Goal: Information Seeking & Learning: Check status

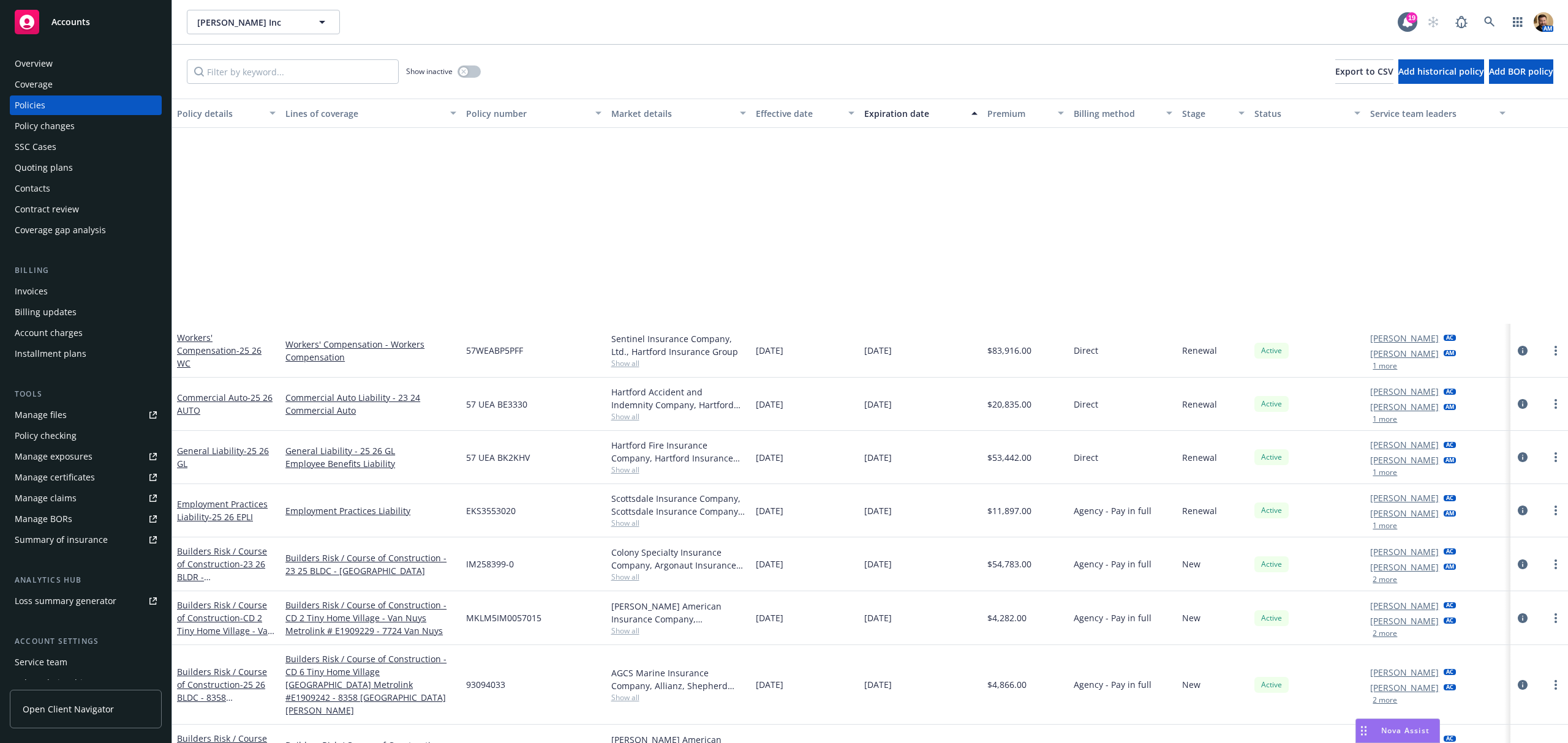
click at [1484, 23] on icon at bounding box center [1489, 22] width 11 height 11
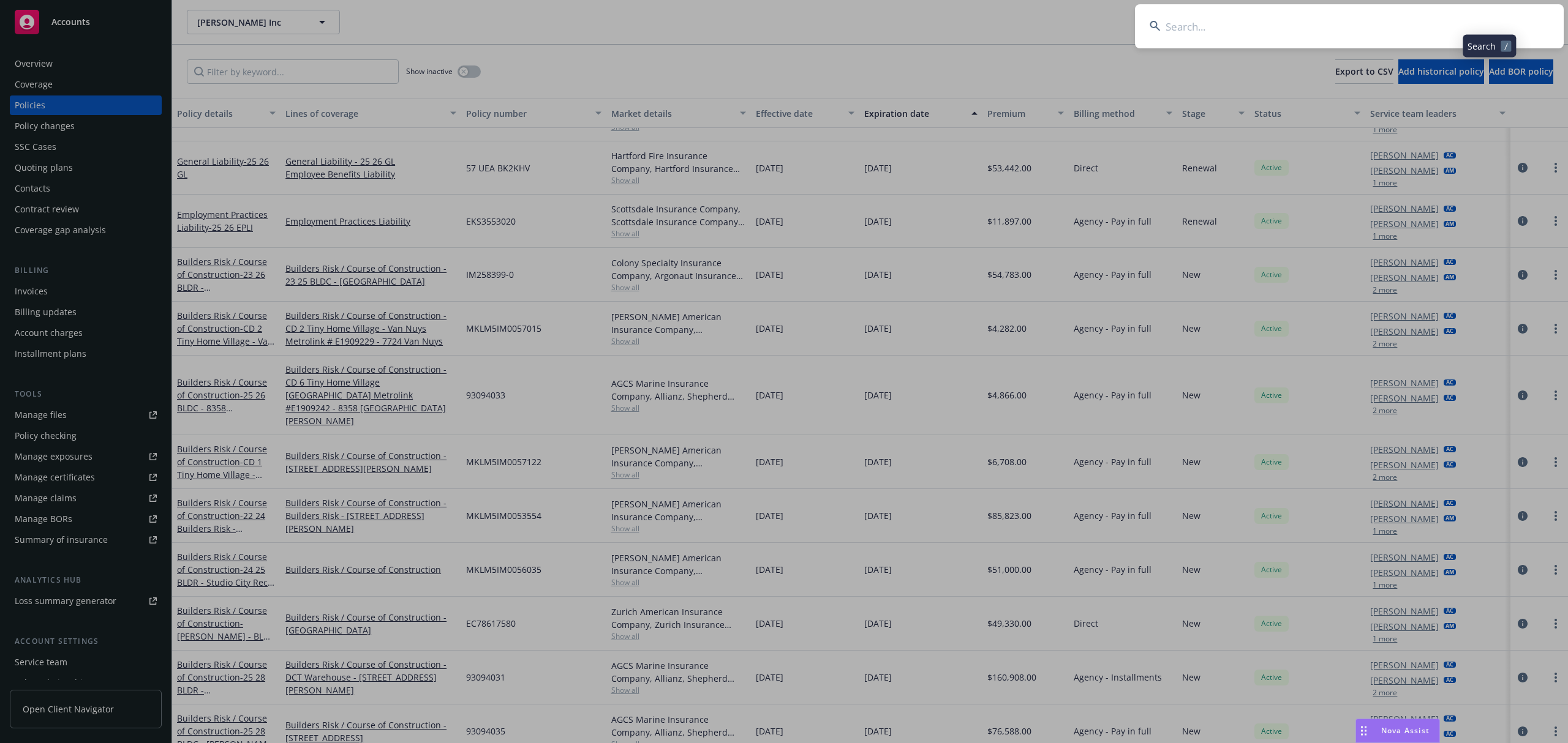
click at [1441, 30] on input at bounding box center [1349, 26] width 428 height 44
type input "cal forest"
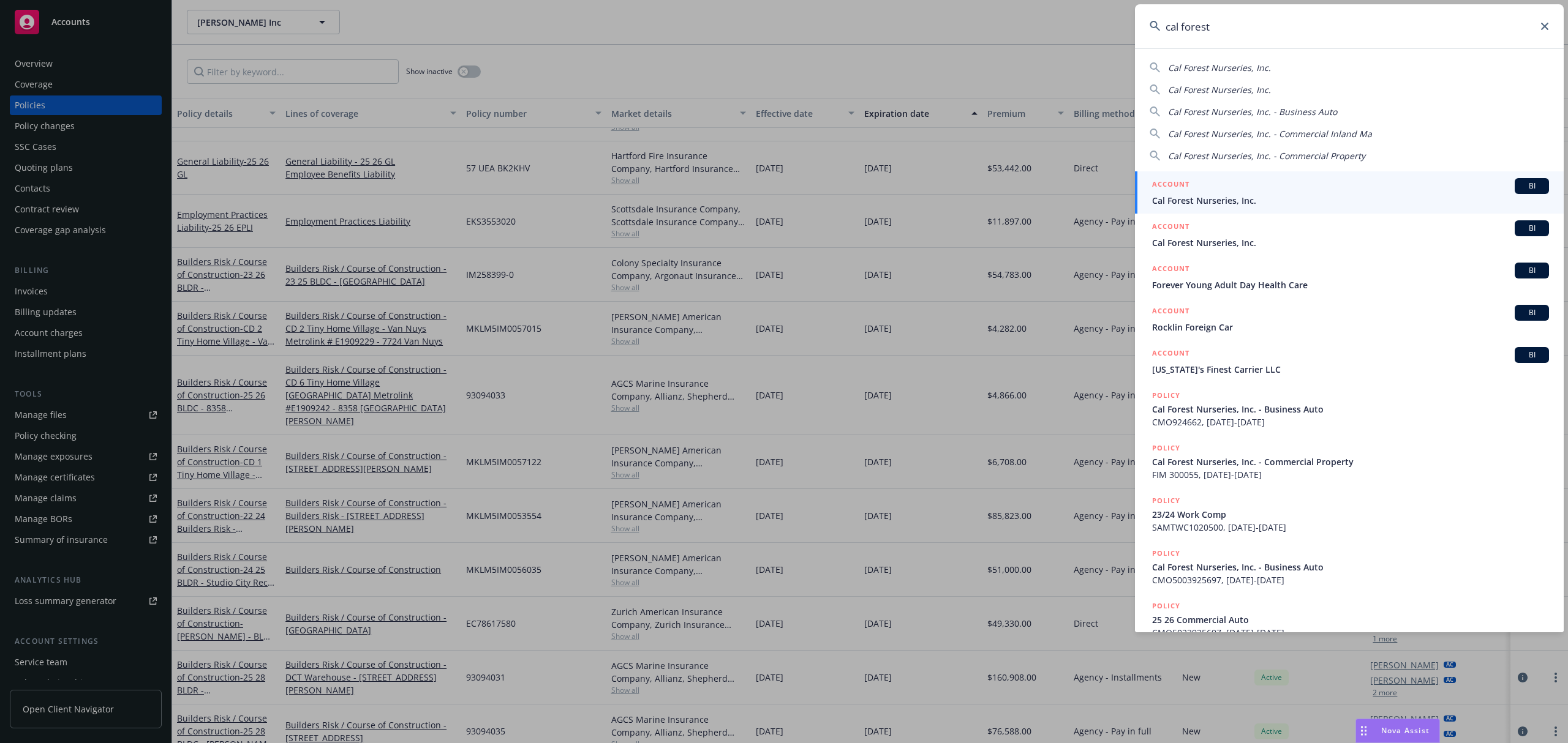
click at [1237, 191] on div "ACCOUNT BI" at bounding box center [1350, 186] width 397 height 16
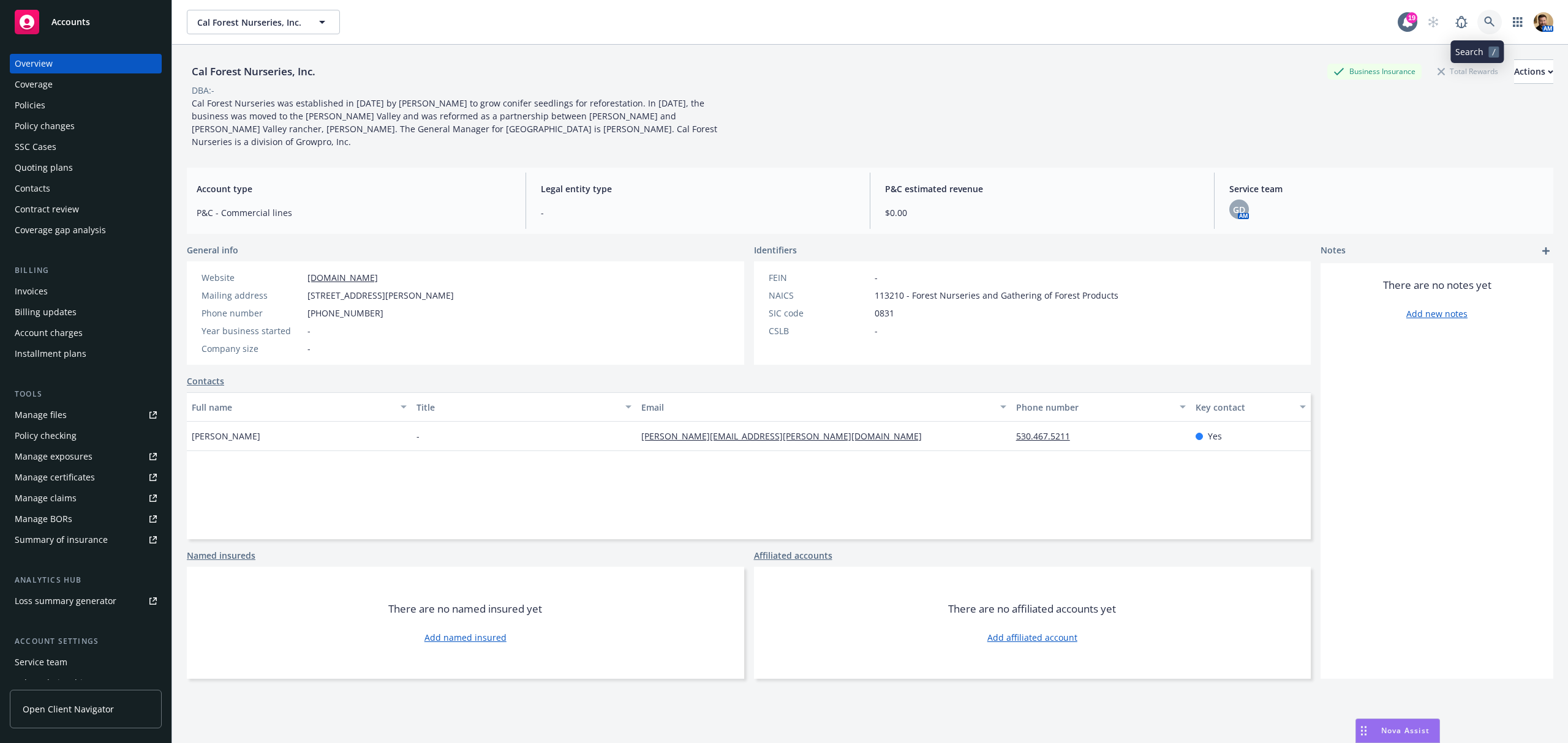
click at [1483, 20] on icon at bounding box center [1489, 22] width 11 height 11
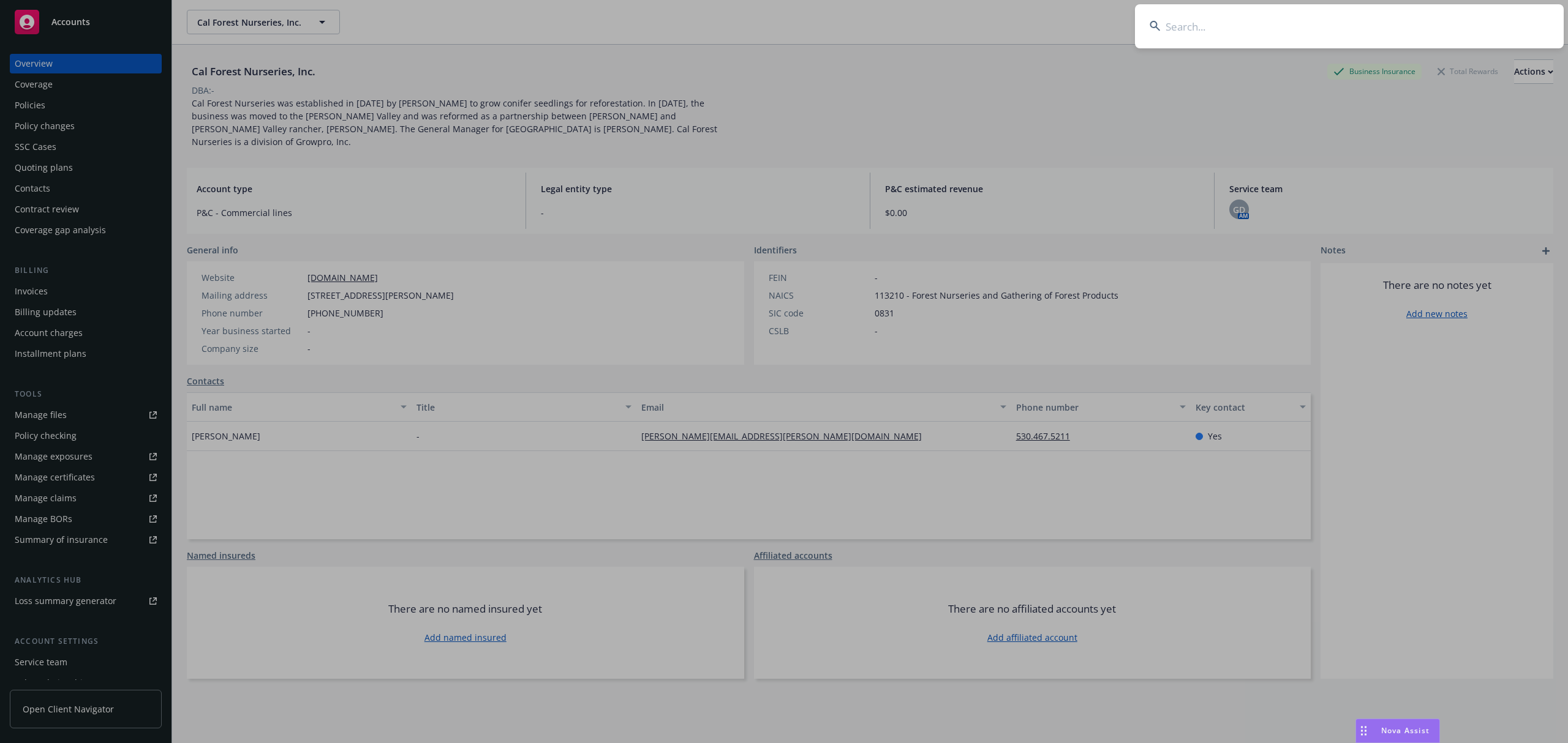
click at [1416, 38] on input at bounding box center [1349, 26] width 428 height 44
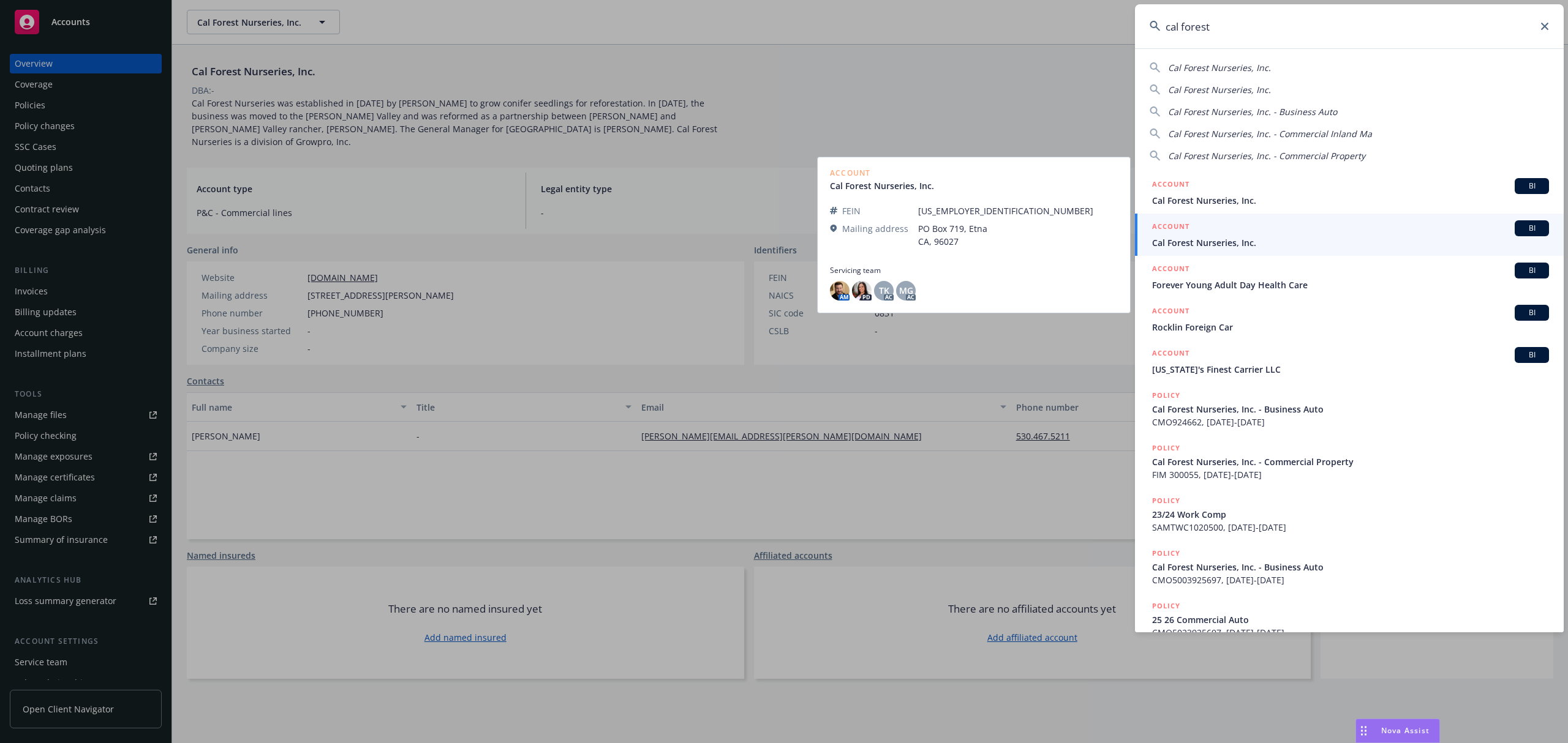
type input "cal forest"
click at [1185, 244] on span "Cal Forest Nurseries, Inc." at bounding box center [1350, 243] width 397 height 13
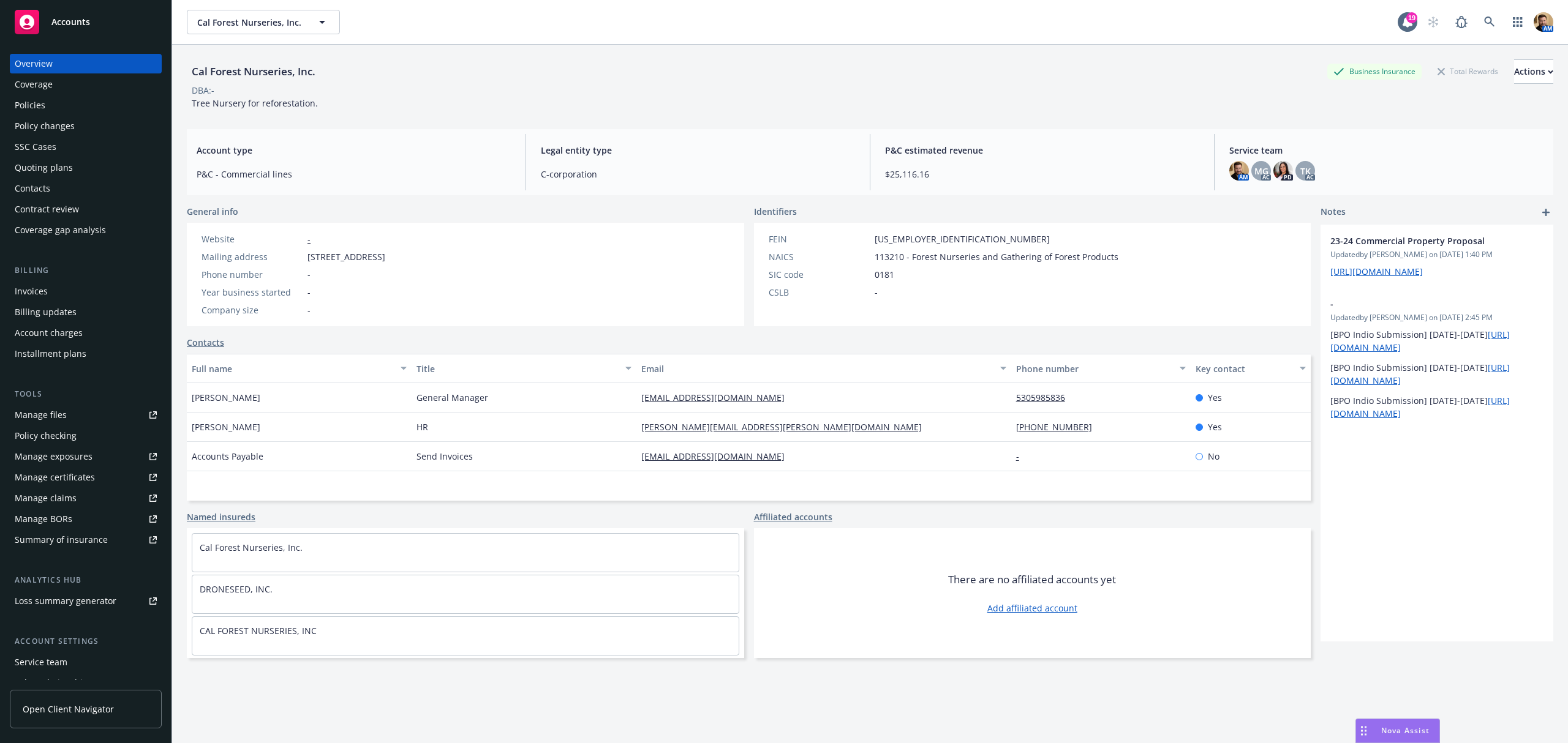
click at [61, 105] on div "Policies" at bounding box center [86, 105] width 142 height 20
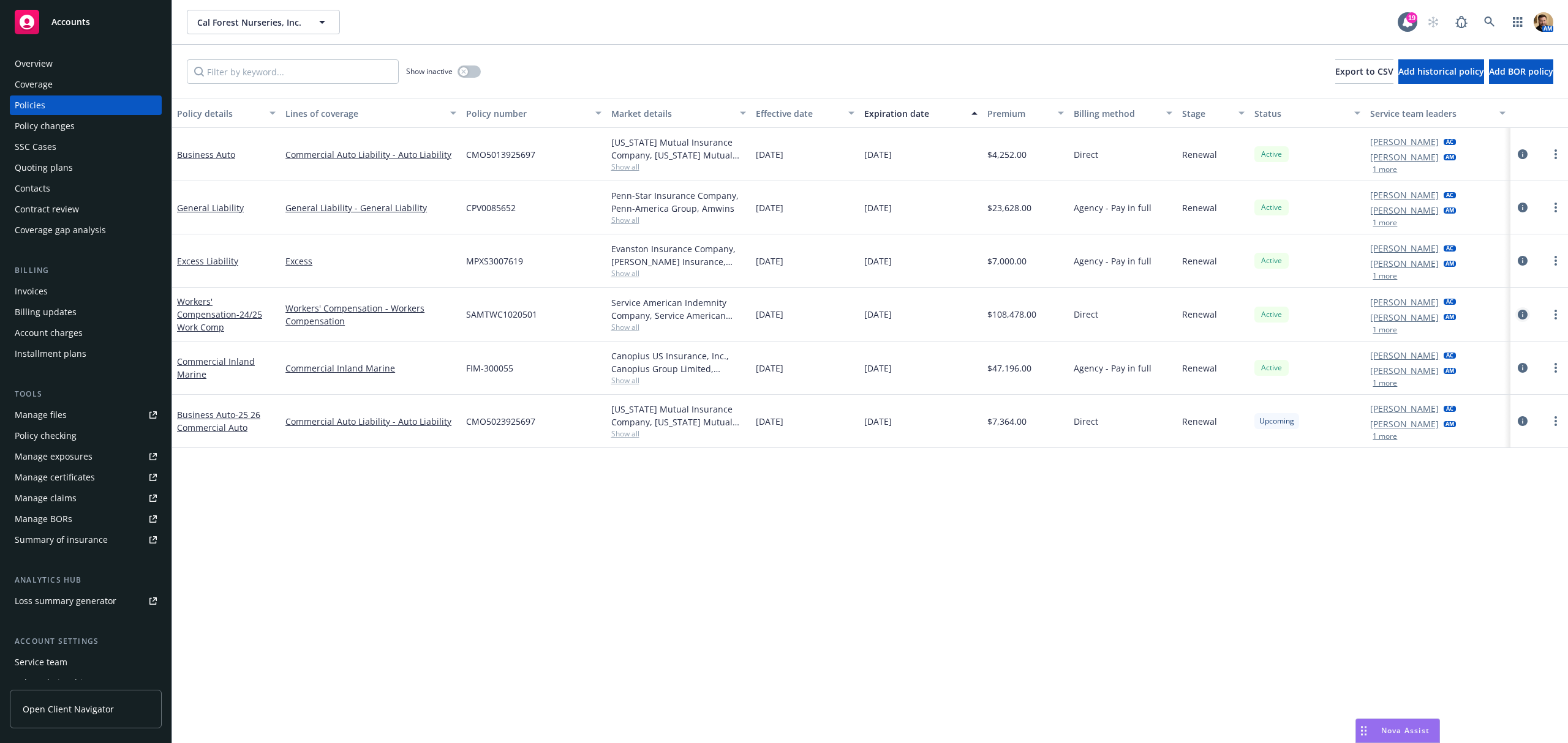
click at [1519, 315] on icon "circleInformation" at bounding box center [1522, 314] width 10 height 10
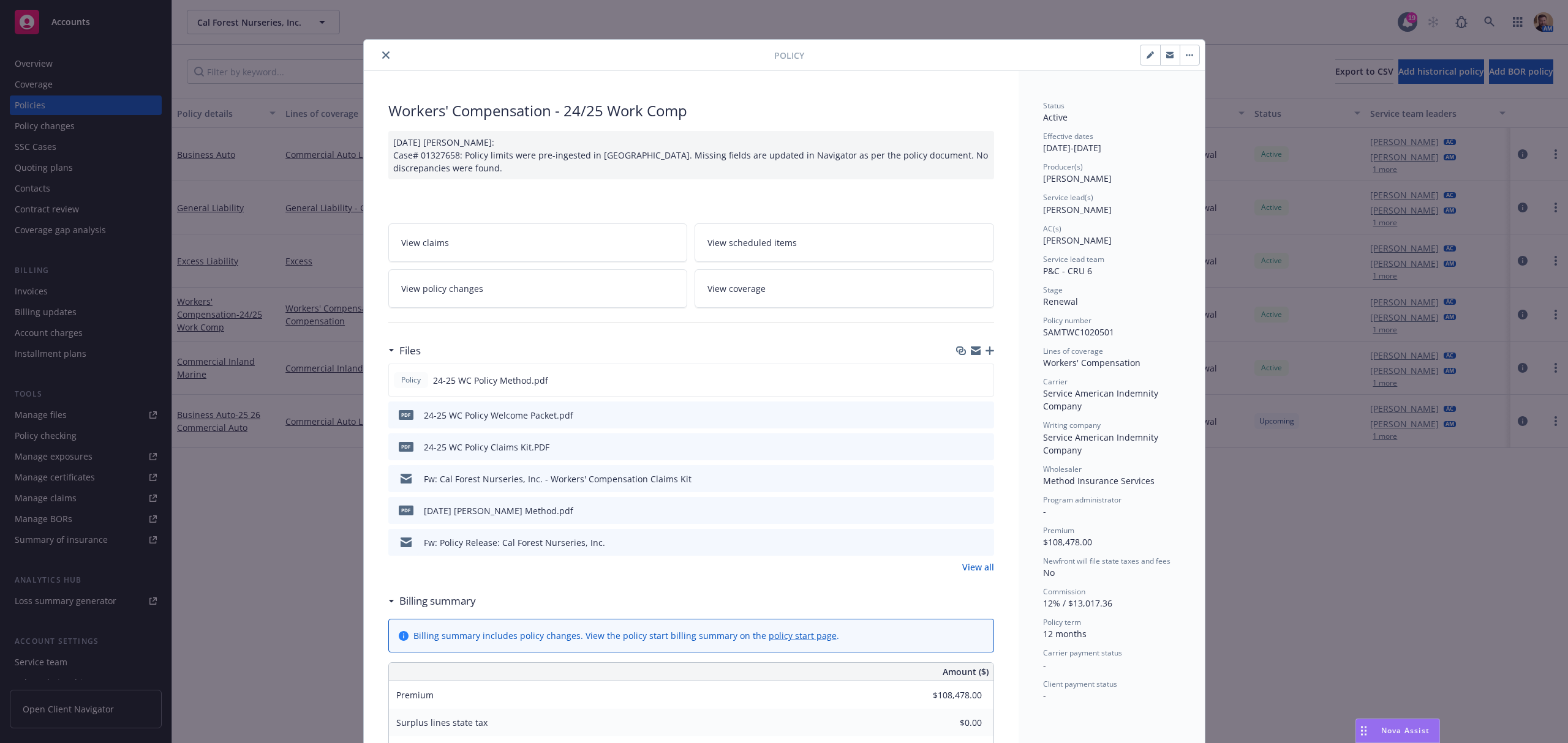
click at [382, 52] on icon "close" at bounding box center [385, 55] width 7 height 7
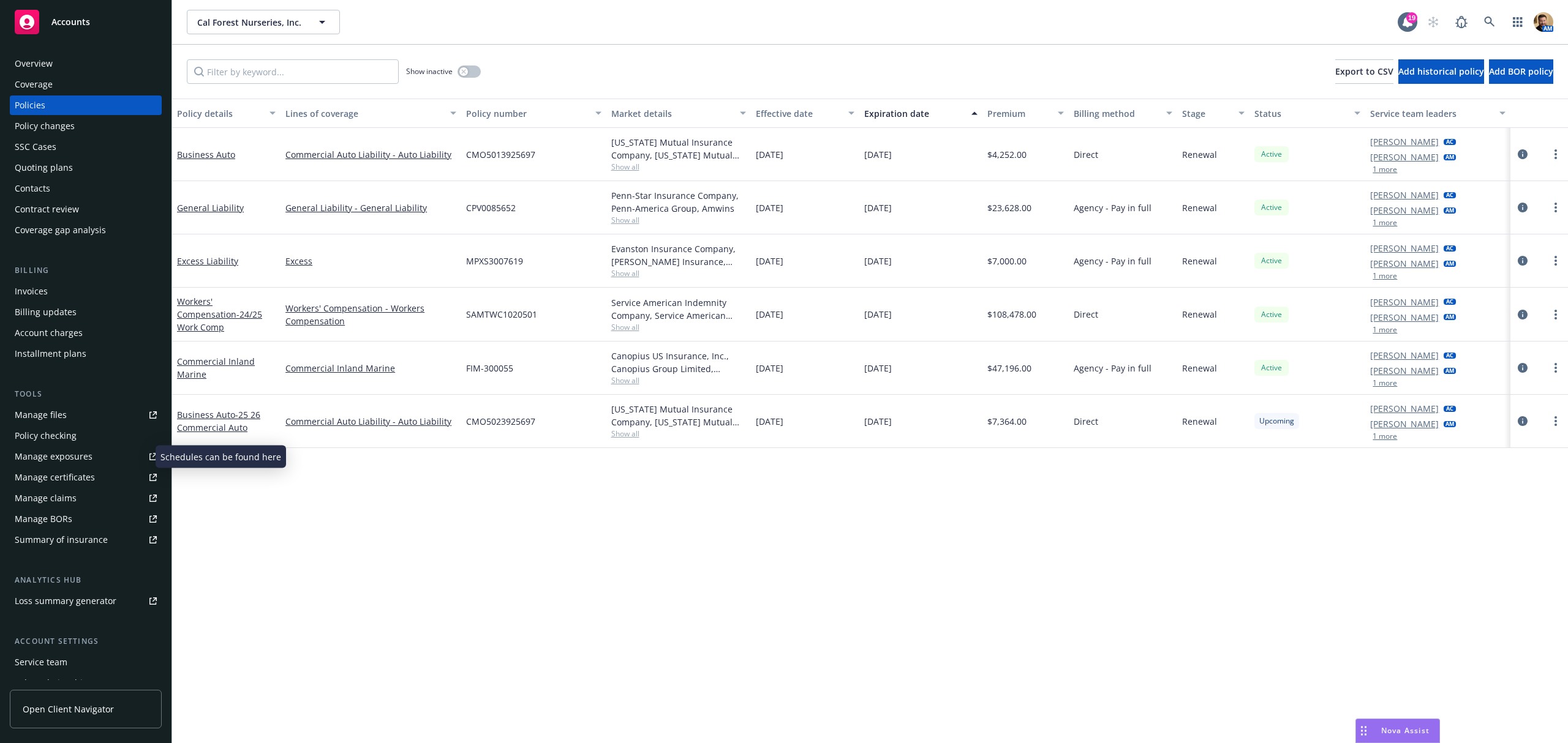
click at [76, 452] on div "Manage exposures" at bounding box center [53, 457] width 77 height 20
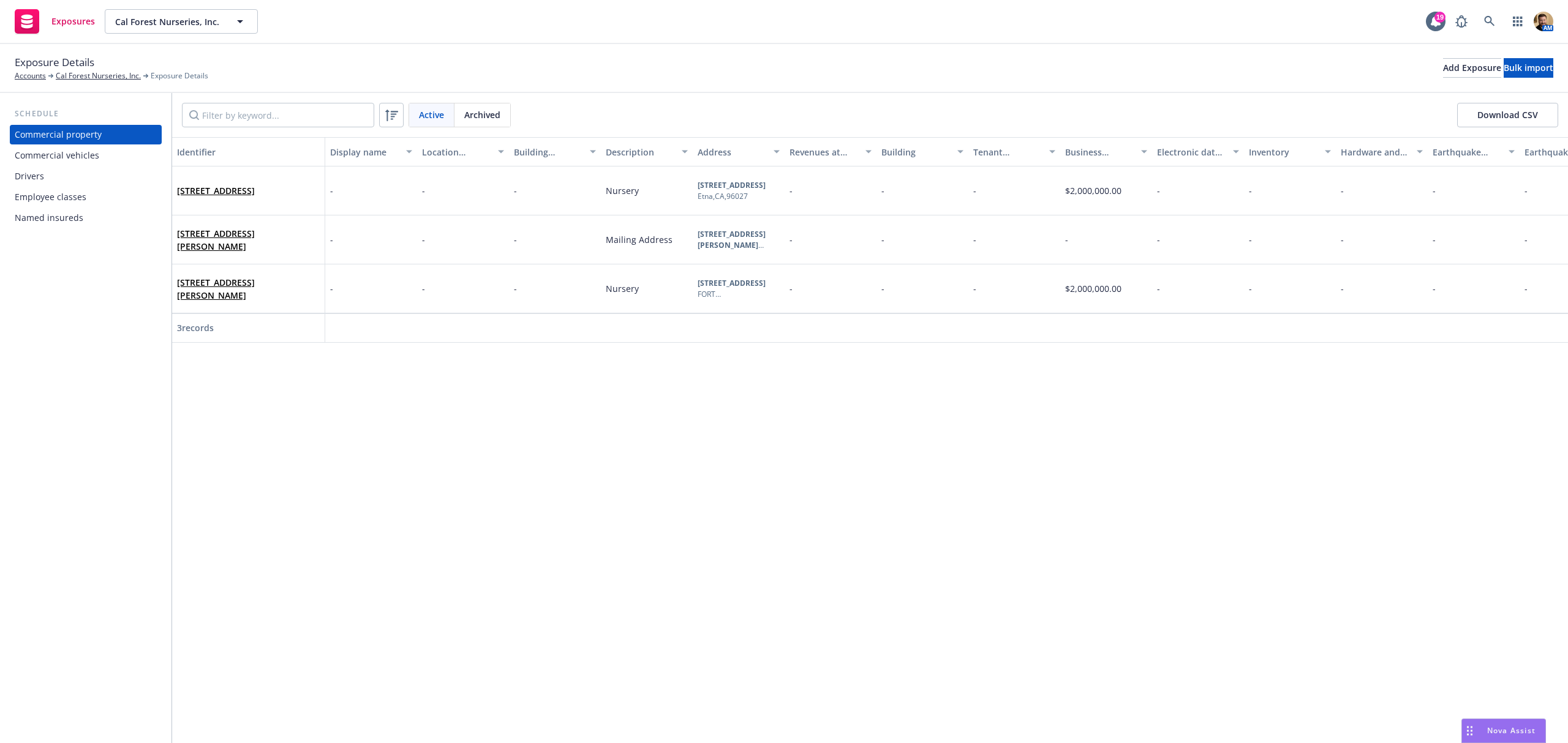
click at [47, 171] on div "Drivers" at bounding box center [86, 176] width 142 height 20
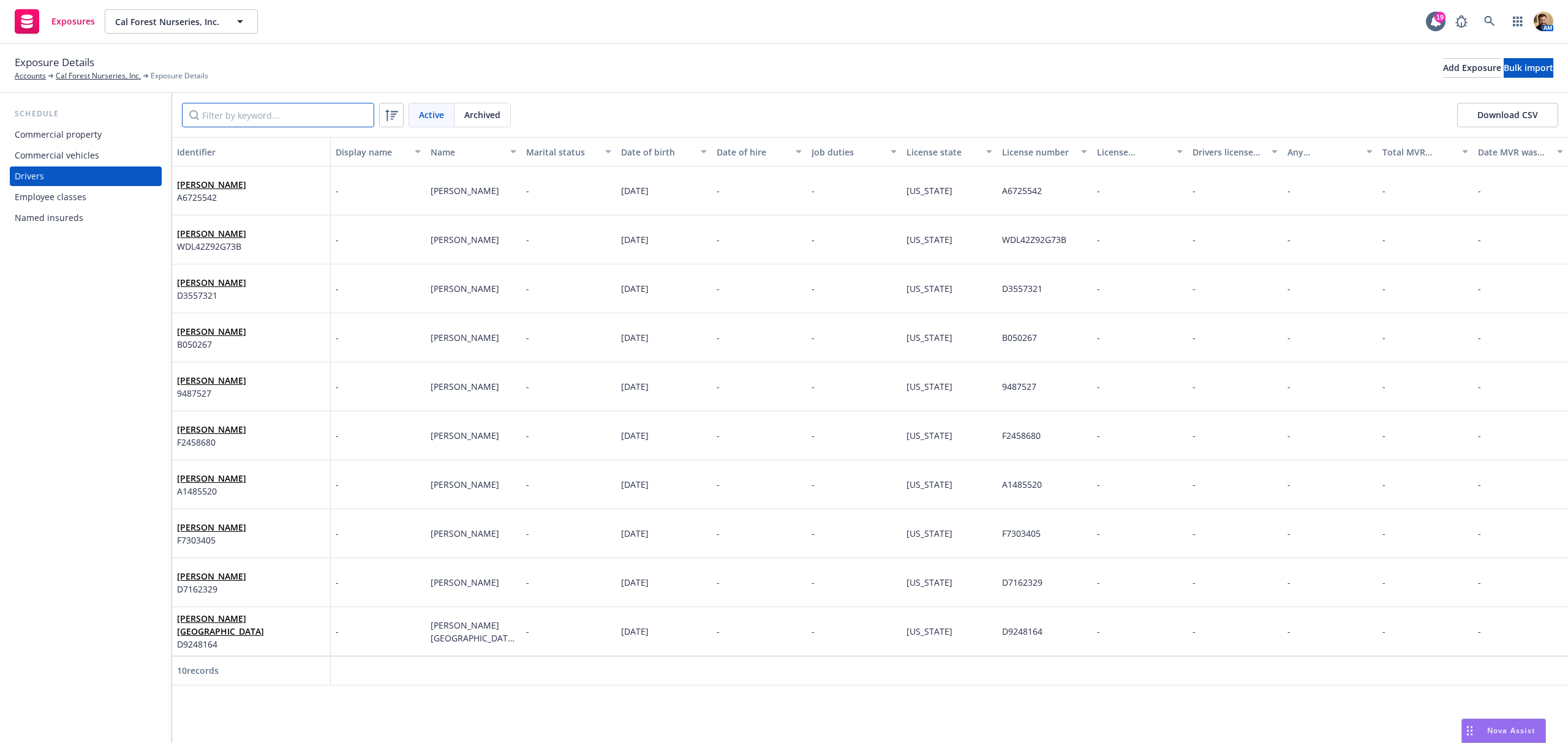
click at [267, 108] on input "Filter by keyword..." at bounding box center [278, 114] width 193 height 24
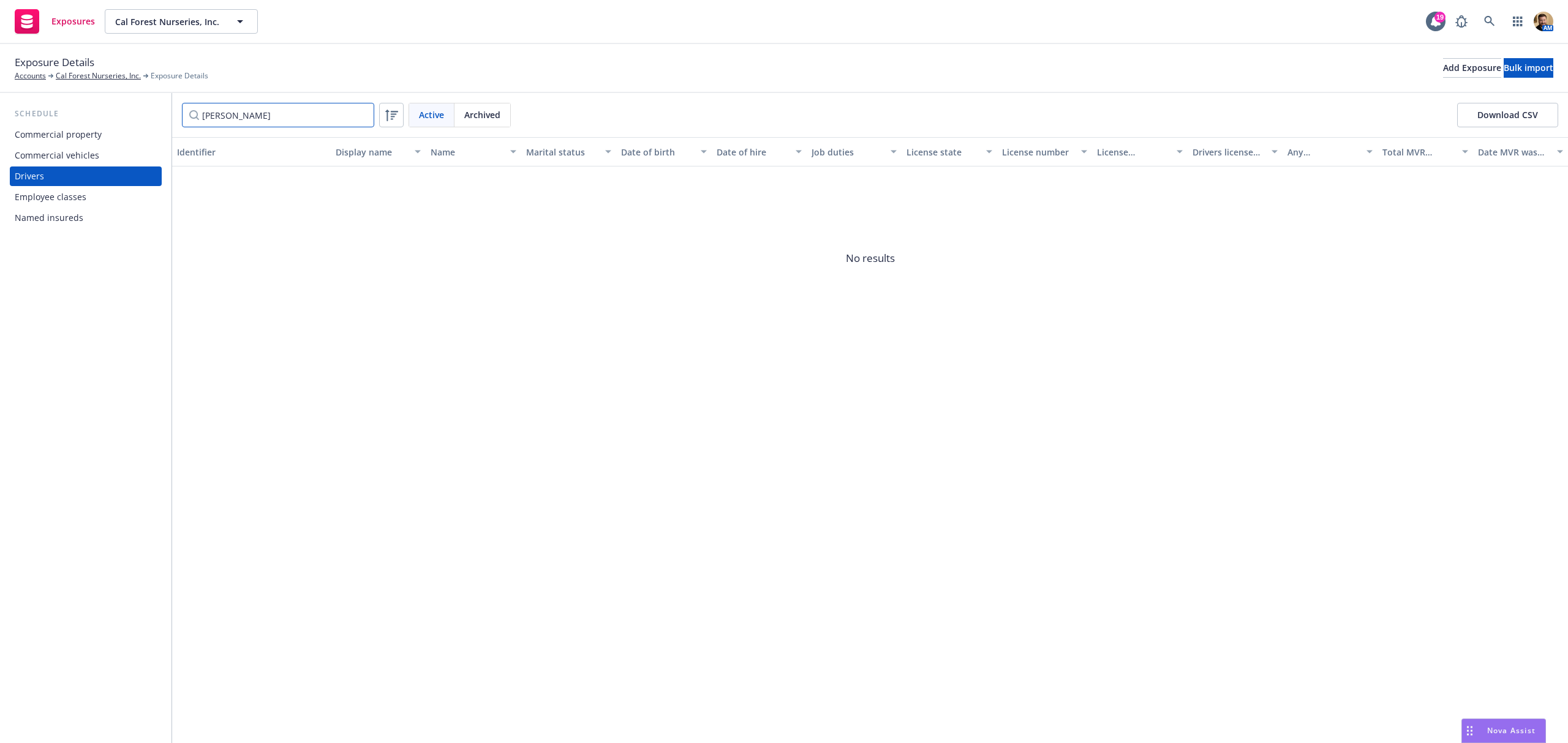
type input "[PERSON_NAME]"
click at [534, 339] on span "No results" at bounding box center [870, 258] width 1395 height 184
click at [99, 79] on link "Cal Forest Nurseries, Inc." at bounding box center [98, 76] width 86 height 11
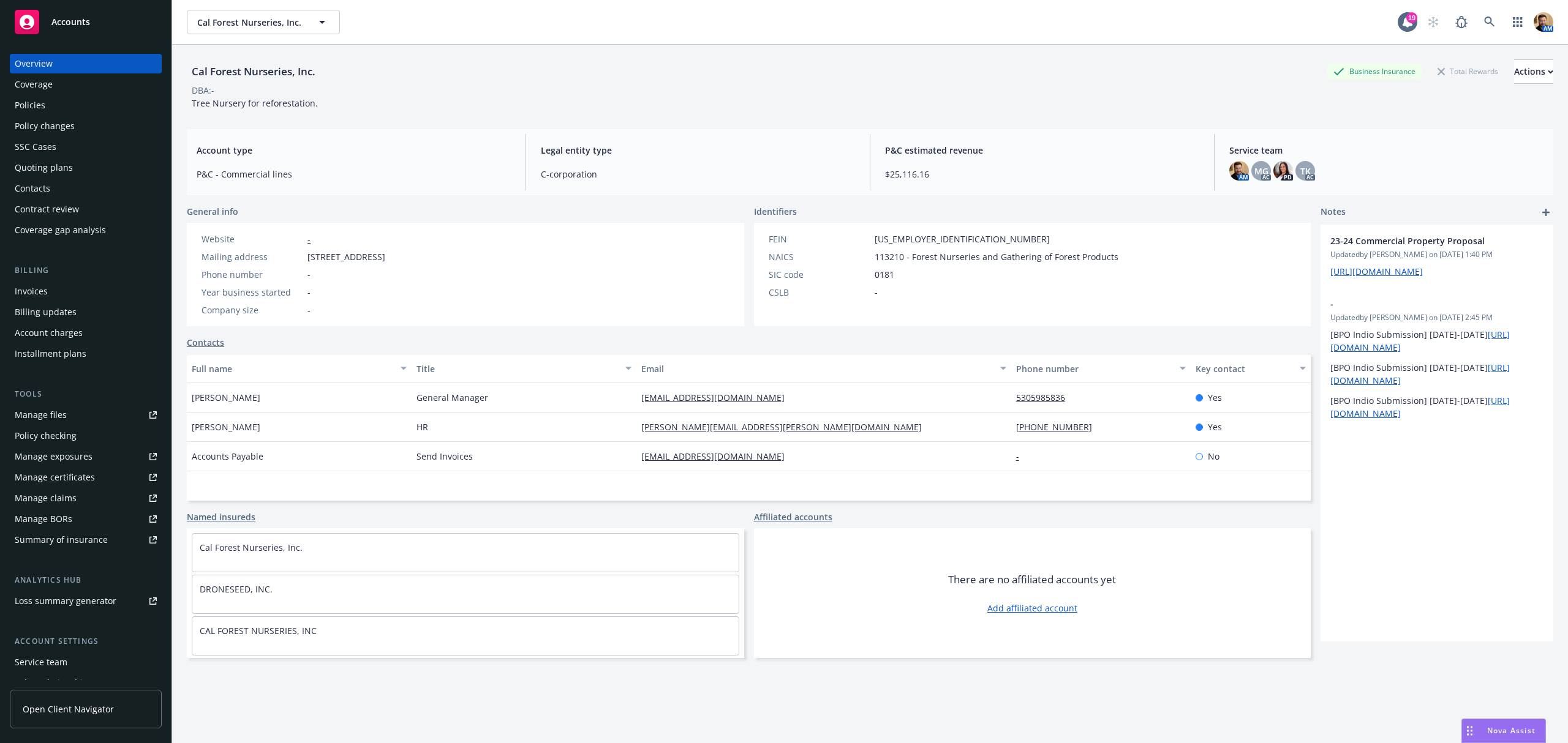
click at [43, 658] on div "Service team" at bounding box center [41, 662] width 53 height 20
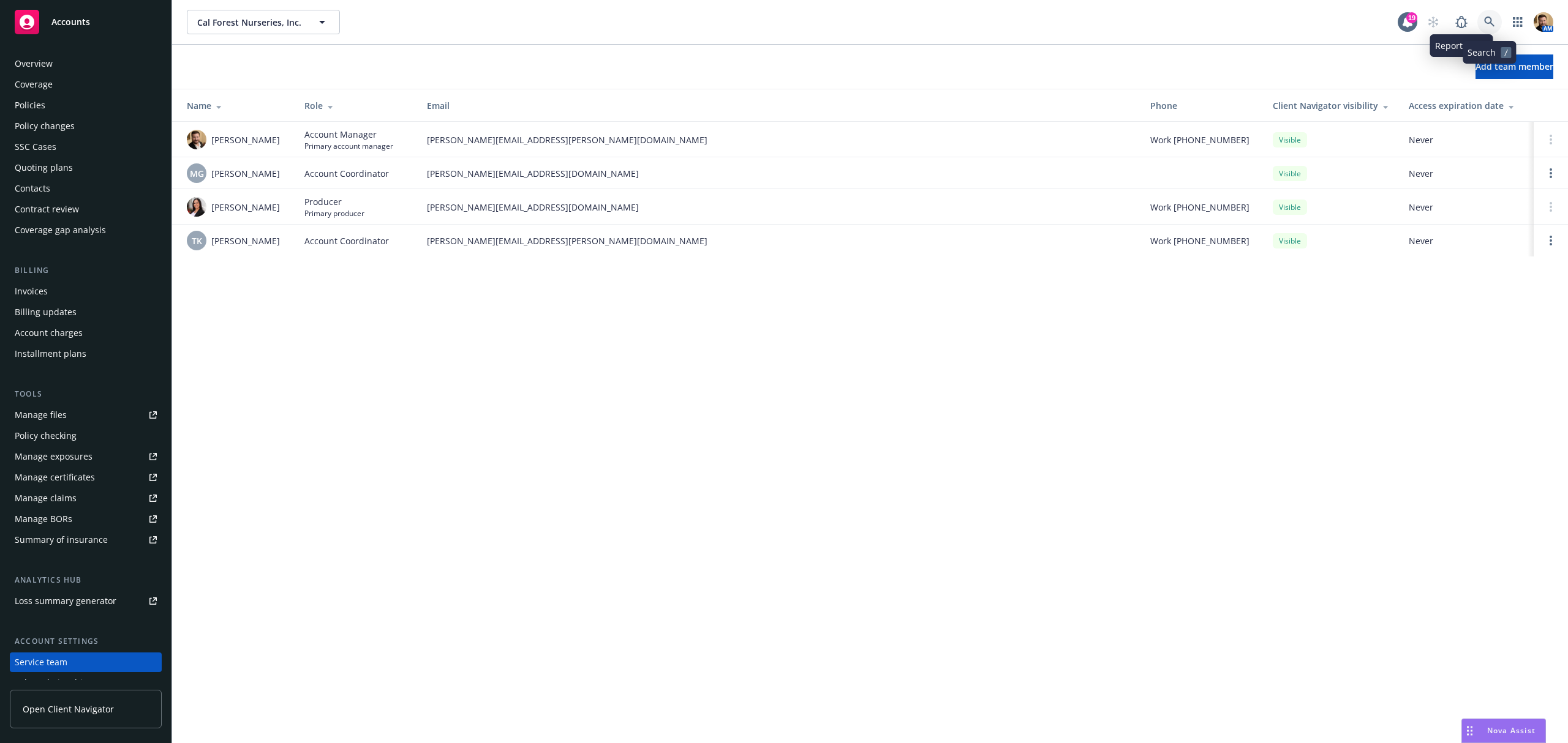
click at [1483, 16] on icon at bounding box center [1489, 22] width 11 height 11
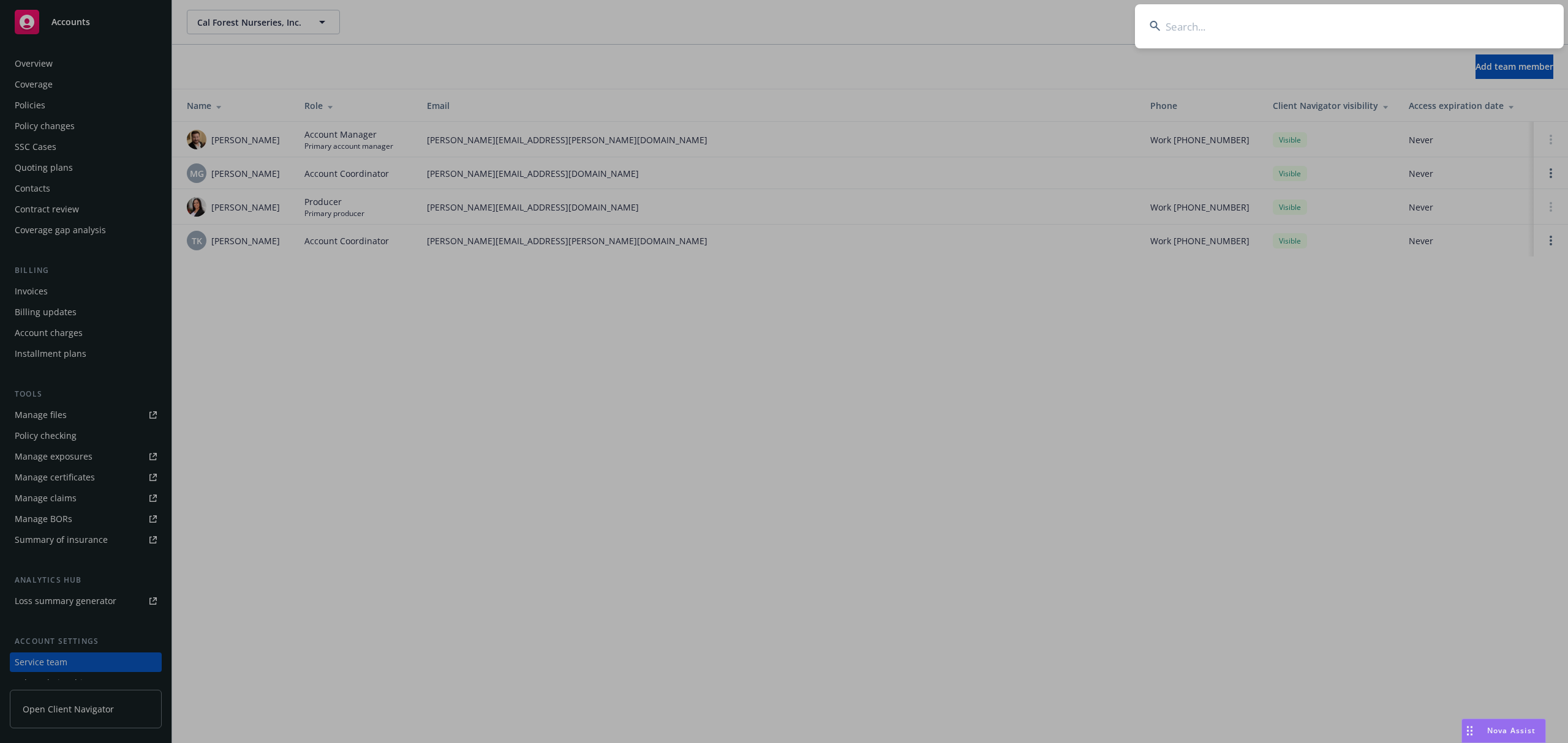
click at [1399, 14] on input at bounding box center [1349, 26] width 428 height 44
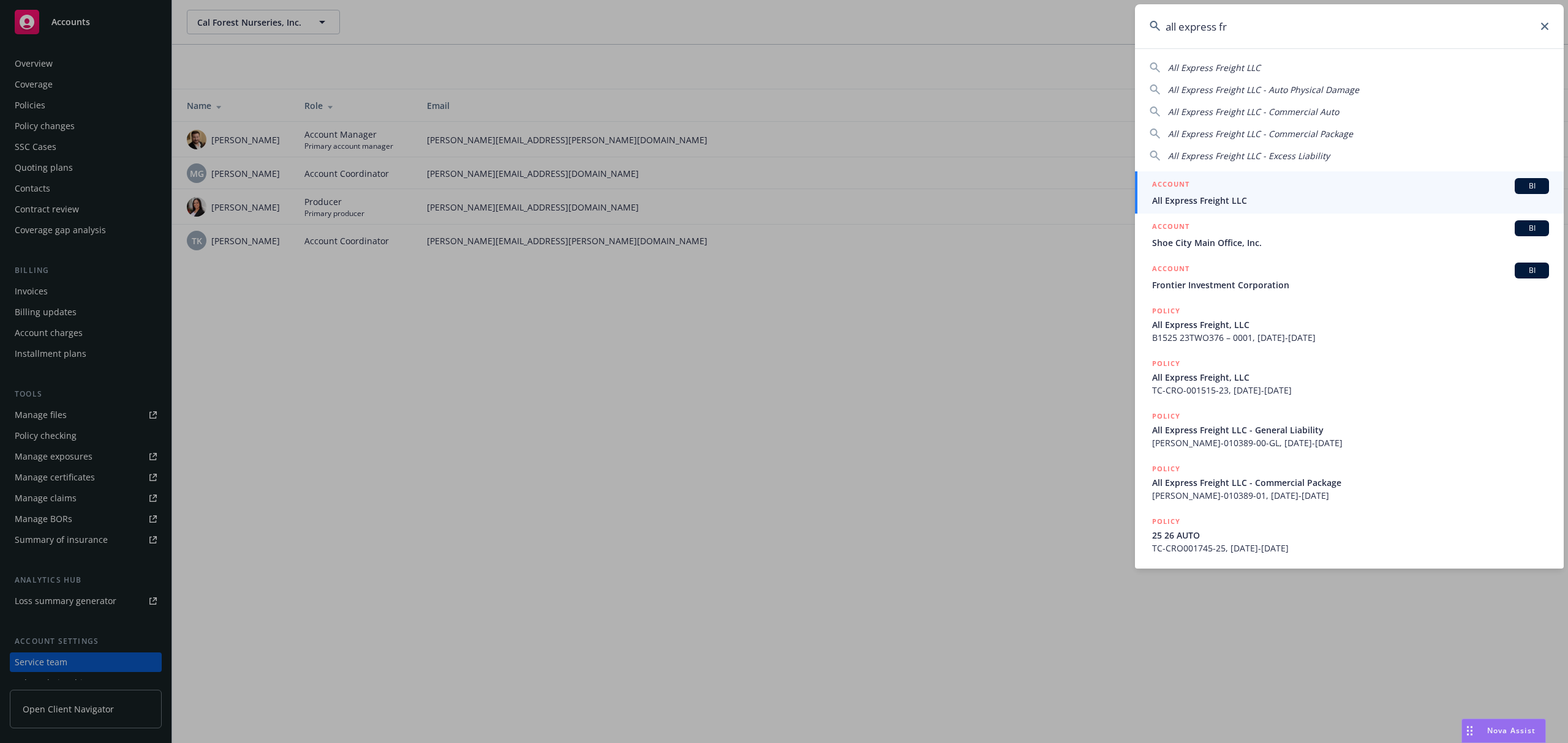
type input "all express fr"
click at [1198, 192] on div "ACCOUNT BI" at bounding box center [1350, 186] width 397 height 16
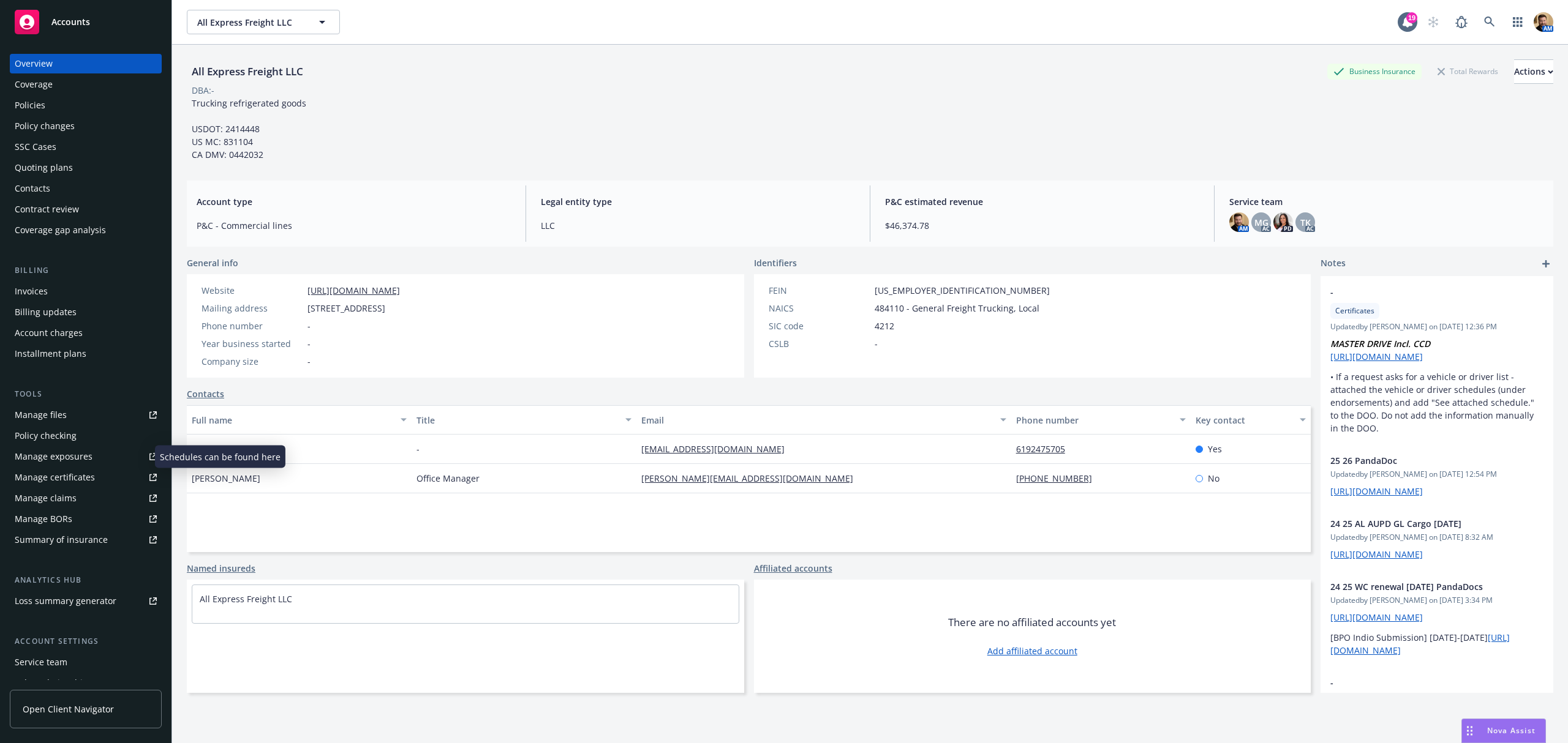
click at [52, 461] on div "Manage exposures" at bounding box center [53, 457] width 77 height 20
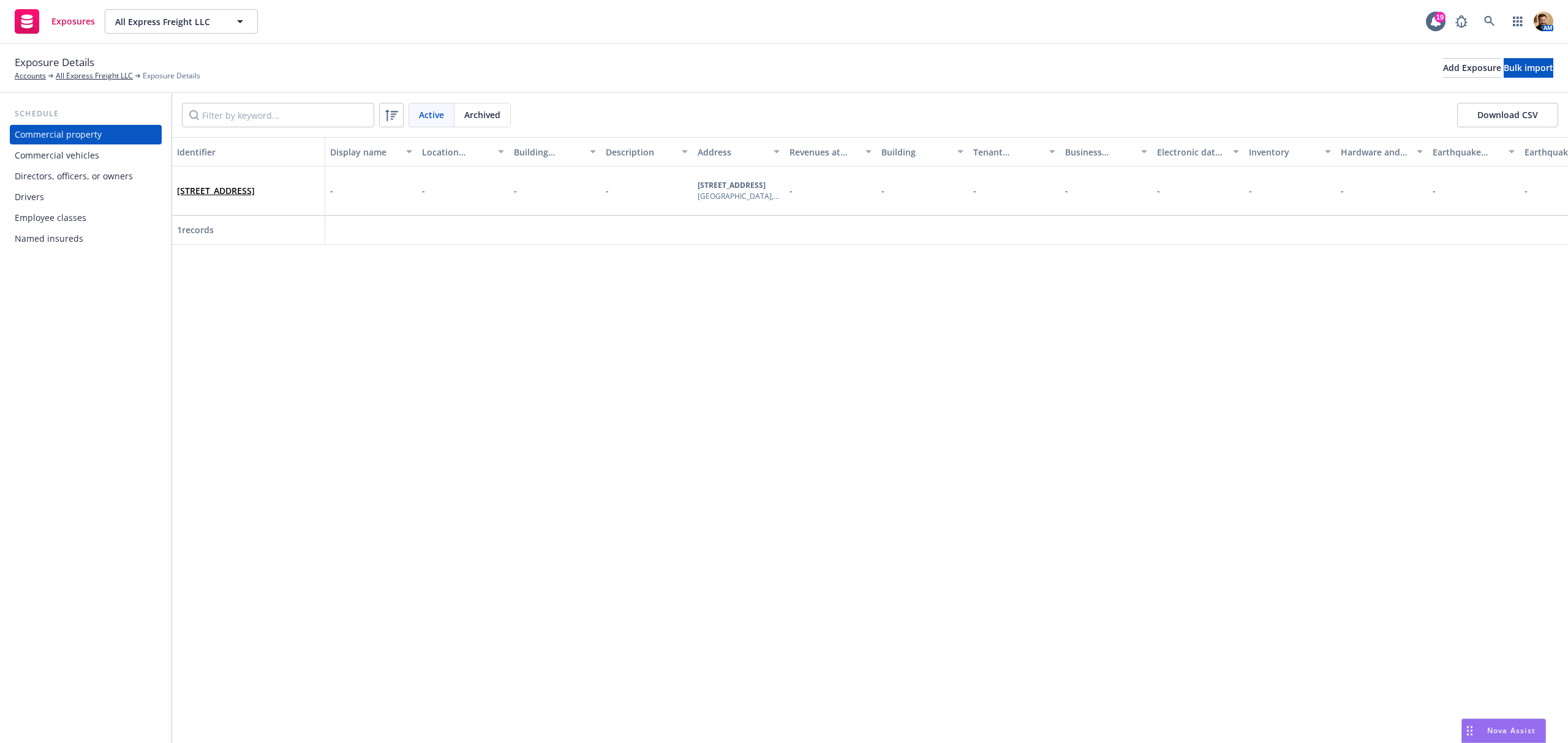
click at [91, 152] on div "Commercial vehicles" at bounding box center [57, 156] width 85 height 20
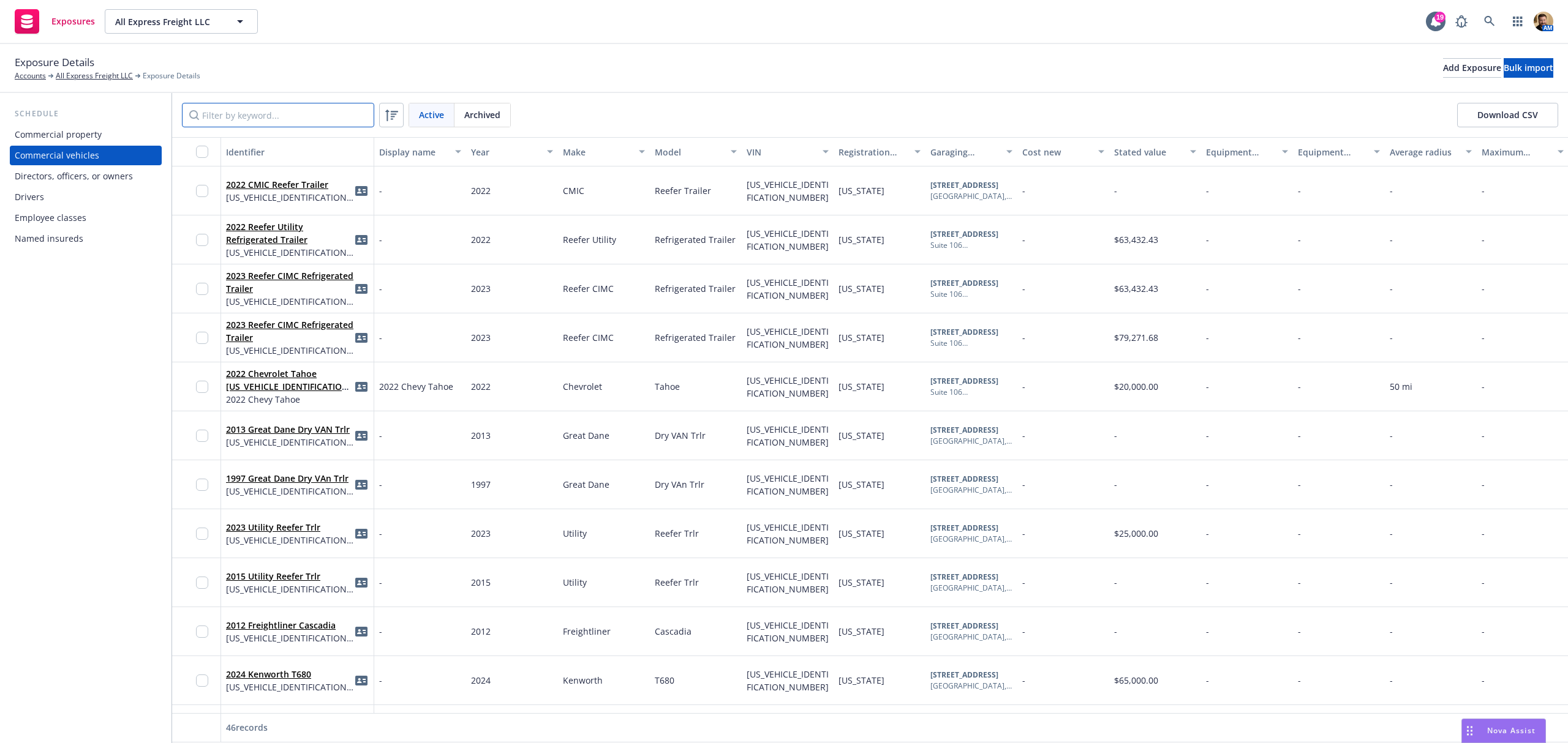
click at [293, 118] on input "Filter by keyword..." at bounding box center [278, 114] width 193 height 24
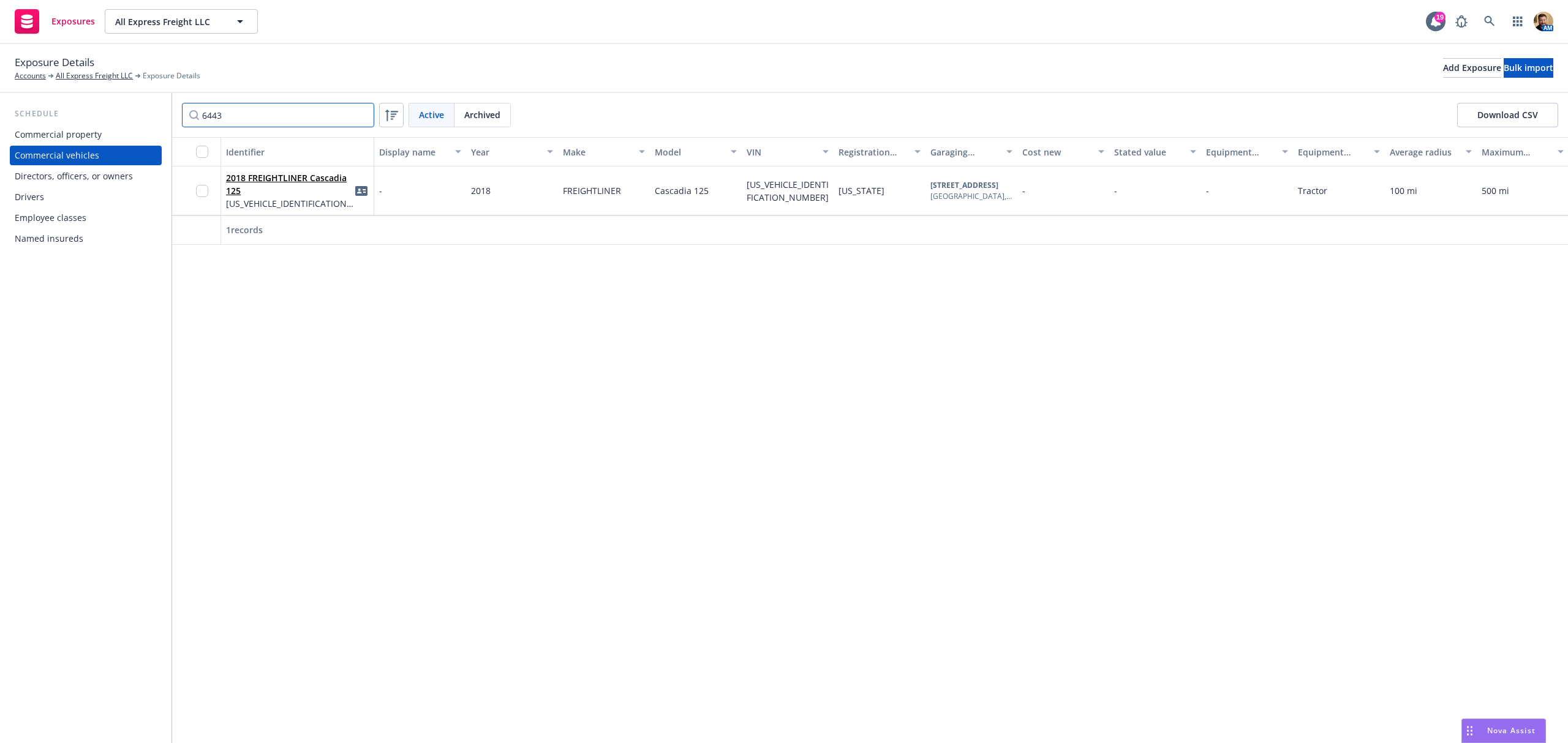
drag, startPoint x: 293, startPoint y: 118, endPoint x: 143, endPoint y: 139, distance: 151.5
click at [143, 139] on div "Schedule Commercial property Commercial vehicles Directors, officers, or owners…" at bounding box center [784, 417] width 1568 height 649
type input "0098"
click at [1487, 20] on icon at bounding box center [1489, 22] width 11 height 11
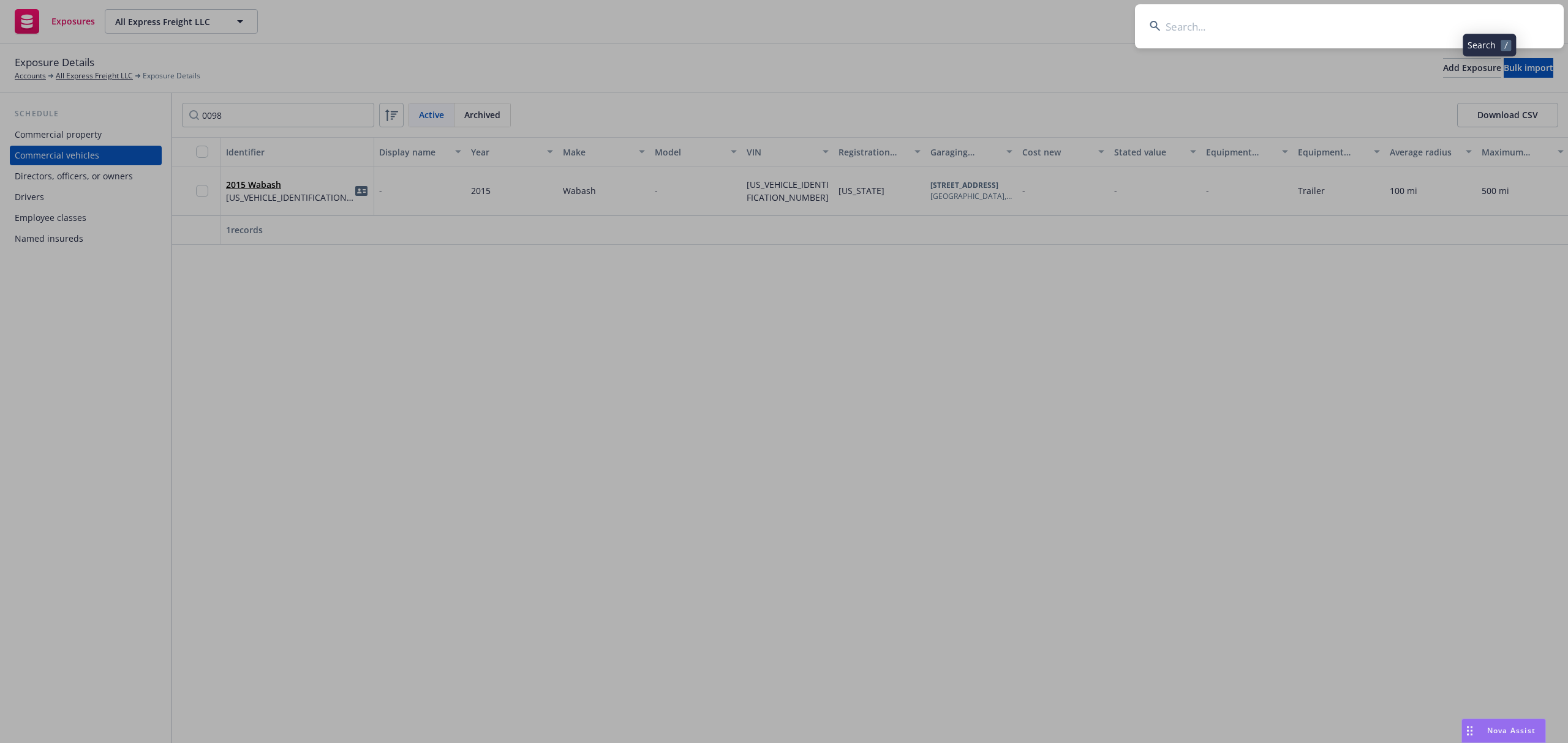
click at [1395, 27] on input at bounding box center [1349, 26] width 428 height 44
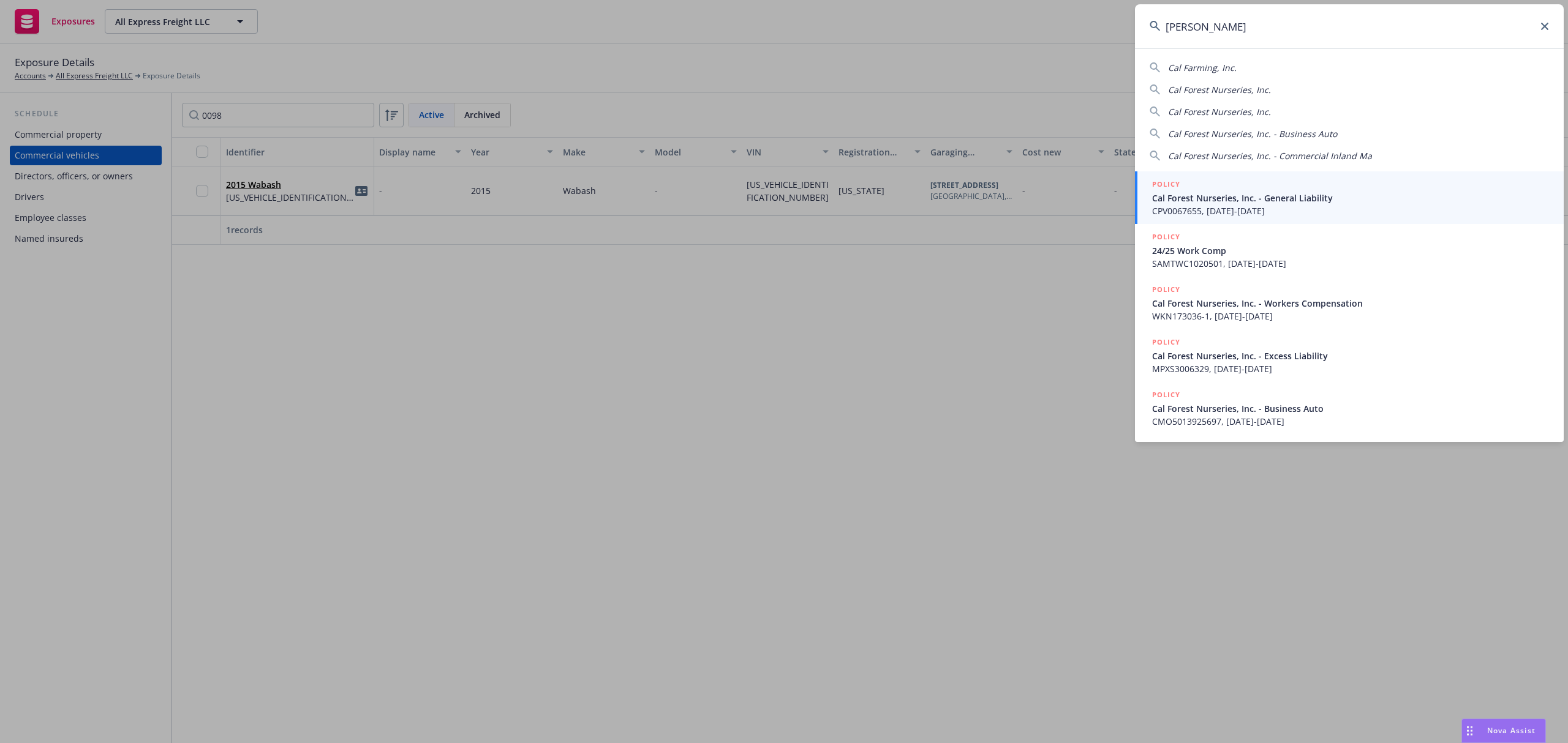
type input "cal forest"
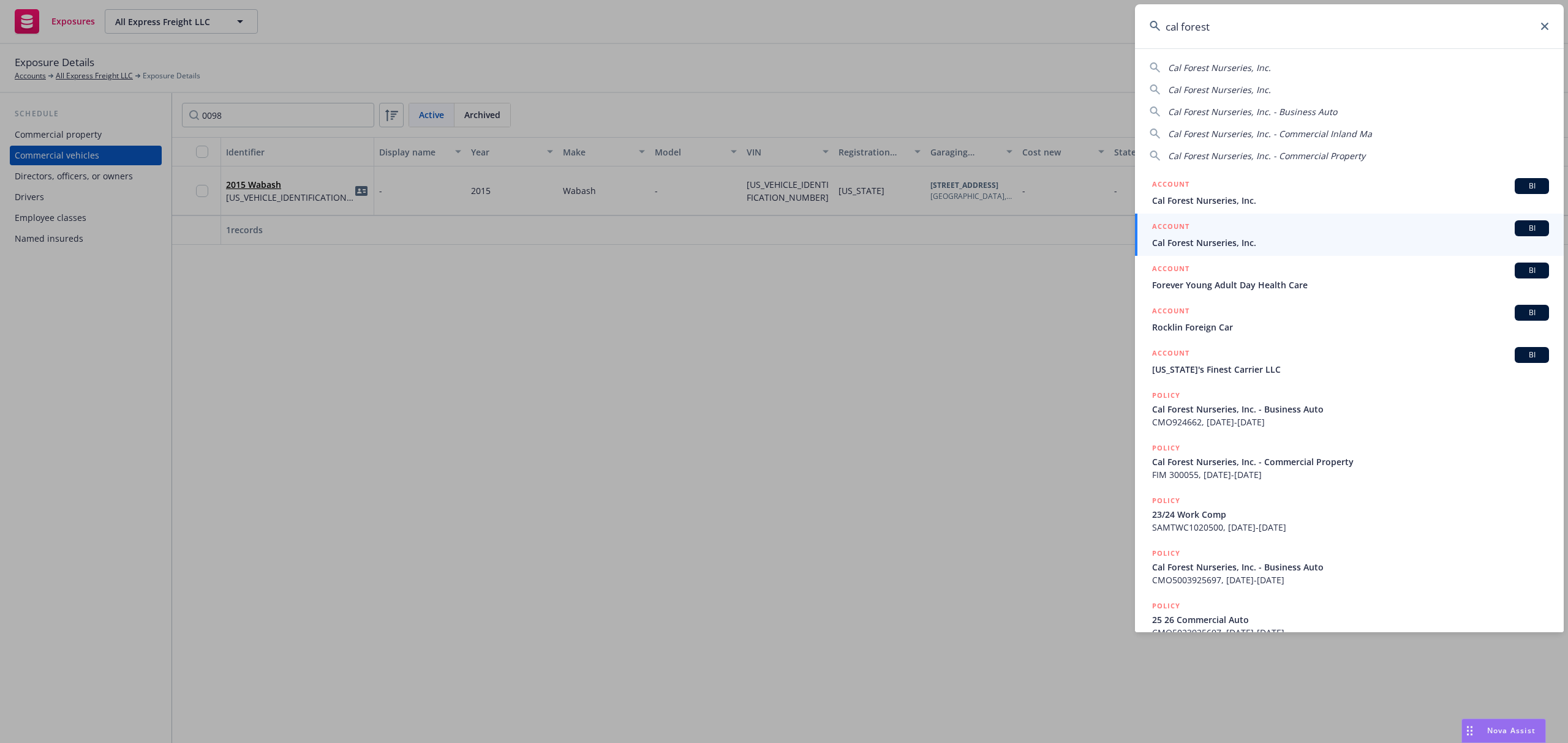
click at [1190, 234] on div "ACCOUNT BI" at bounding box center [1350, 228] width 397 height 16
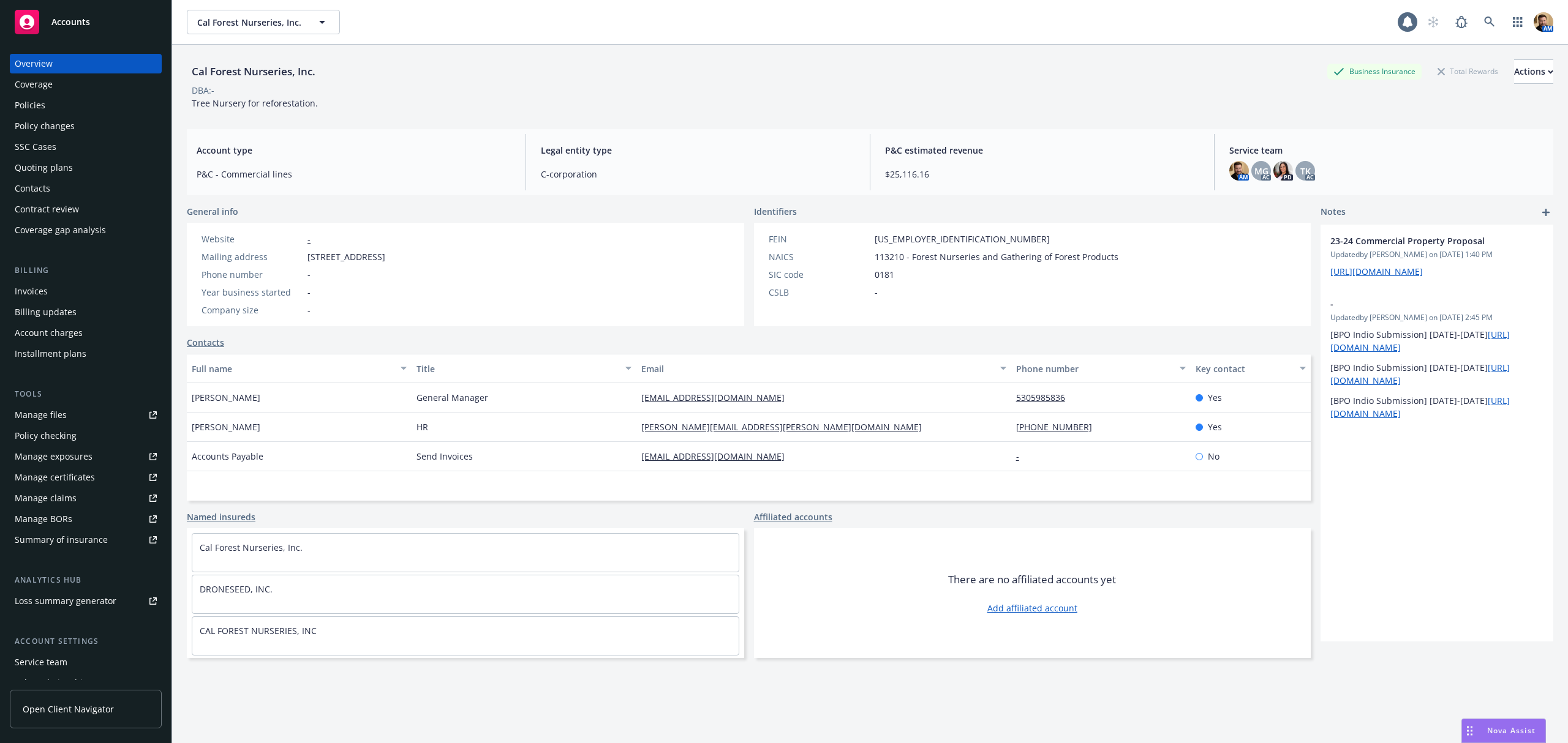
click at [28, 123] on div "Policy changes" at bounding box center [44, 126] width 60 height 20
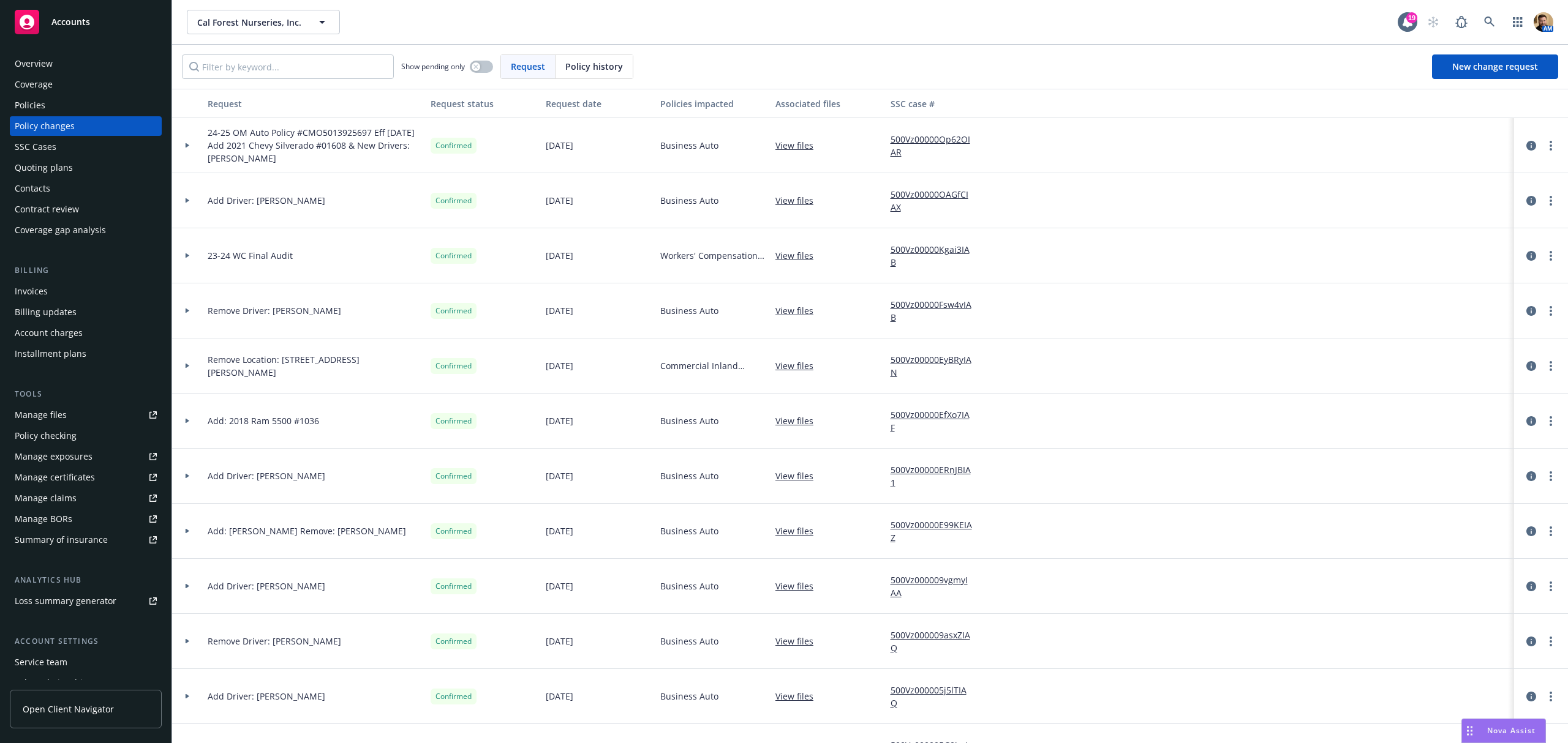
click at [77, 164] on div "Quoting plans" at bounding box center [86, 168] width 142 height 20
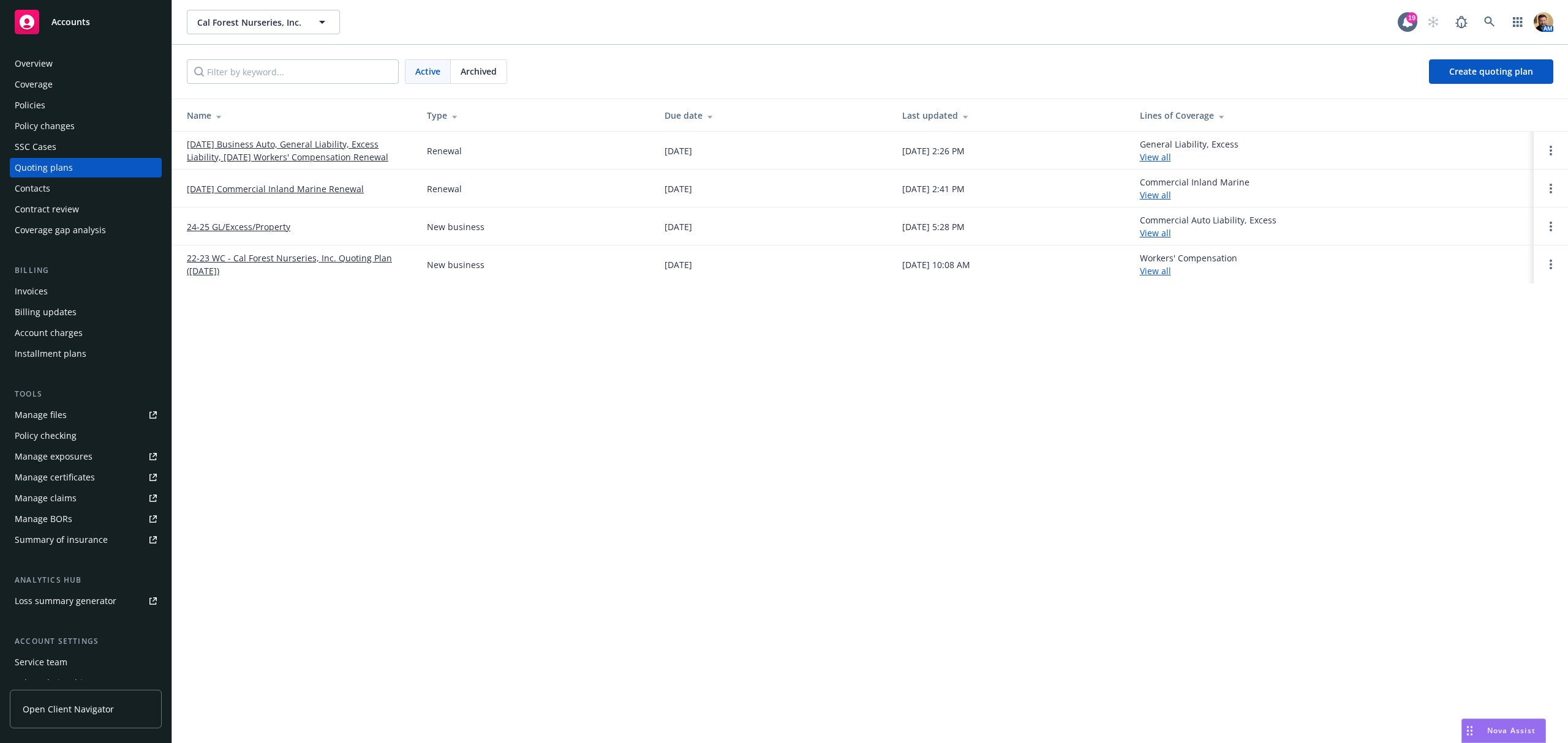
click at [256, 148] on link "10/17/25 Business Auto, General Liability, Excess Liability, 10/28/25 Workers' …" at bounding box center [296, 150] width 221 height 26
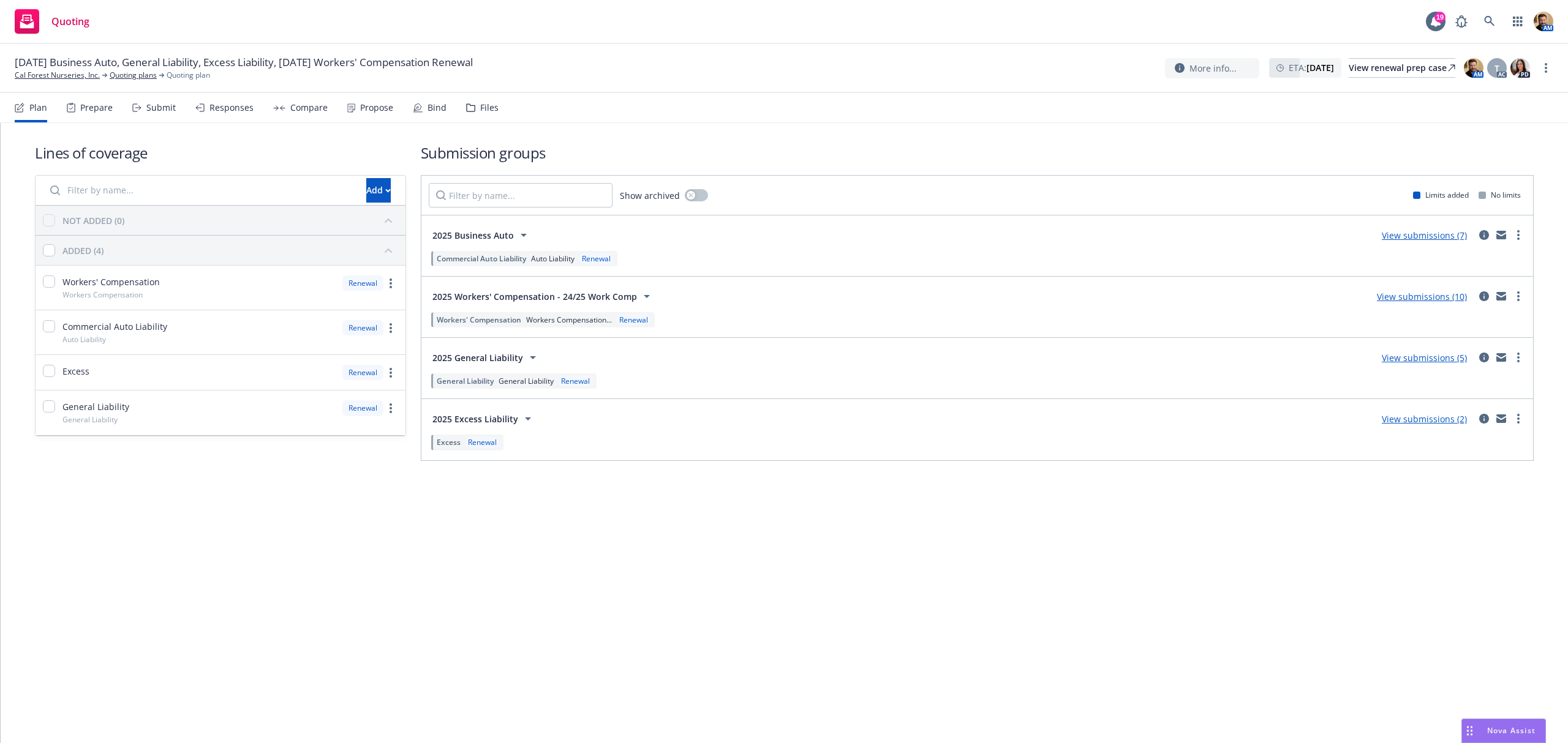
click at [154, 106] on div "Submit" at bounding box center [161, 107] width 30 height 10
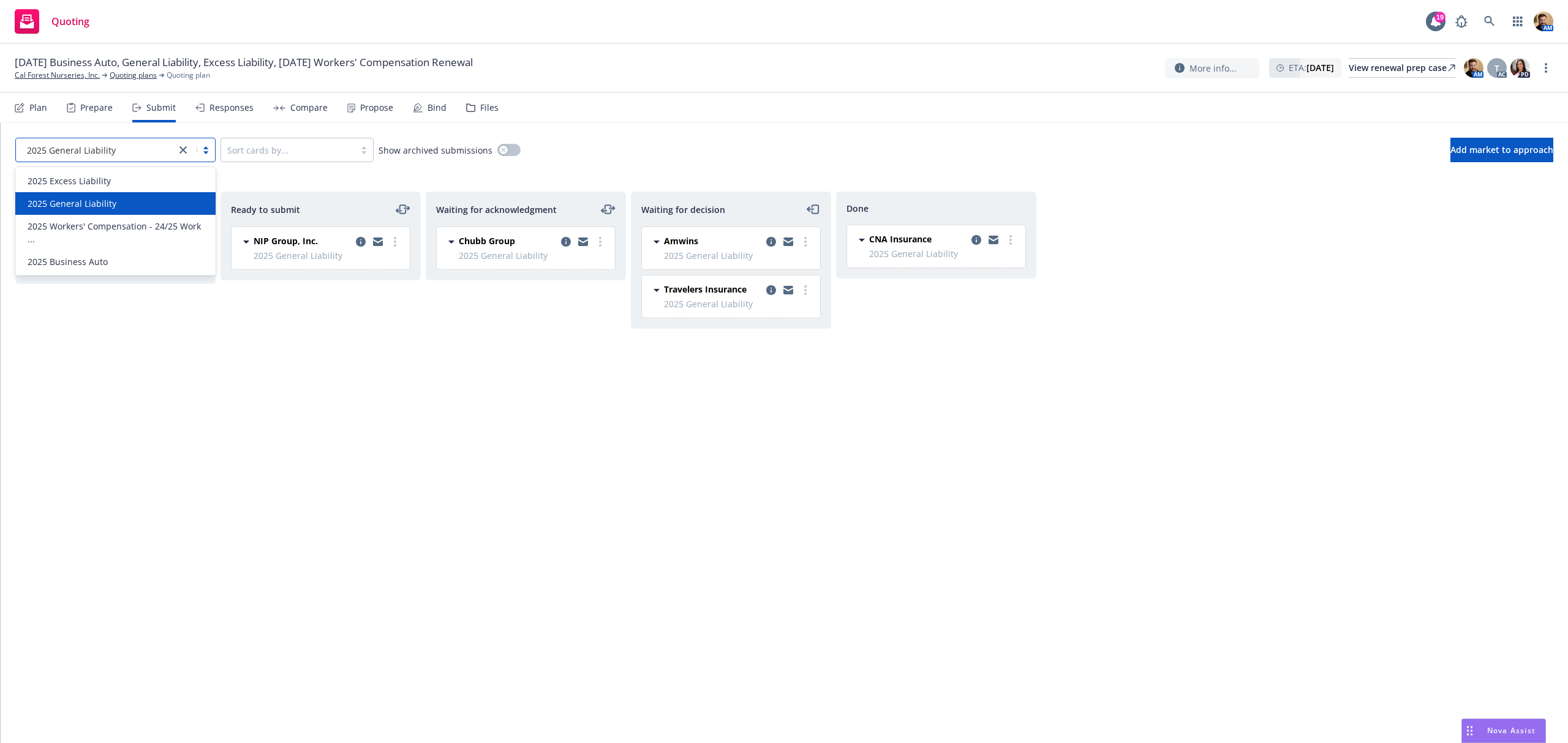
click at [140, 156] on div "2025 General Liability" at bounding box center [95, 150] width 148 height 13
click at [101, 175] on span "2025 Excess Liability" at bounding box center [69, 181] width 84 height 13
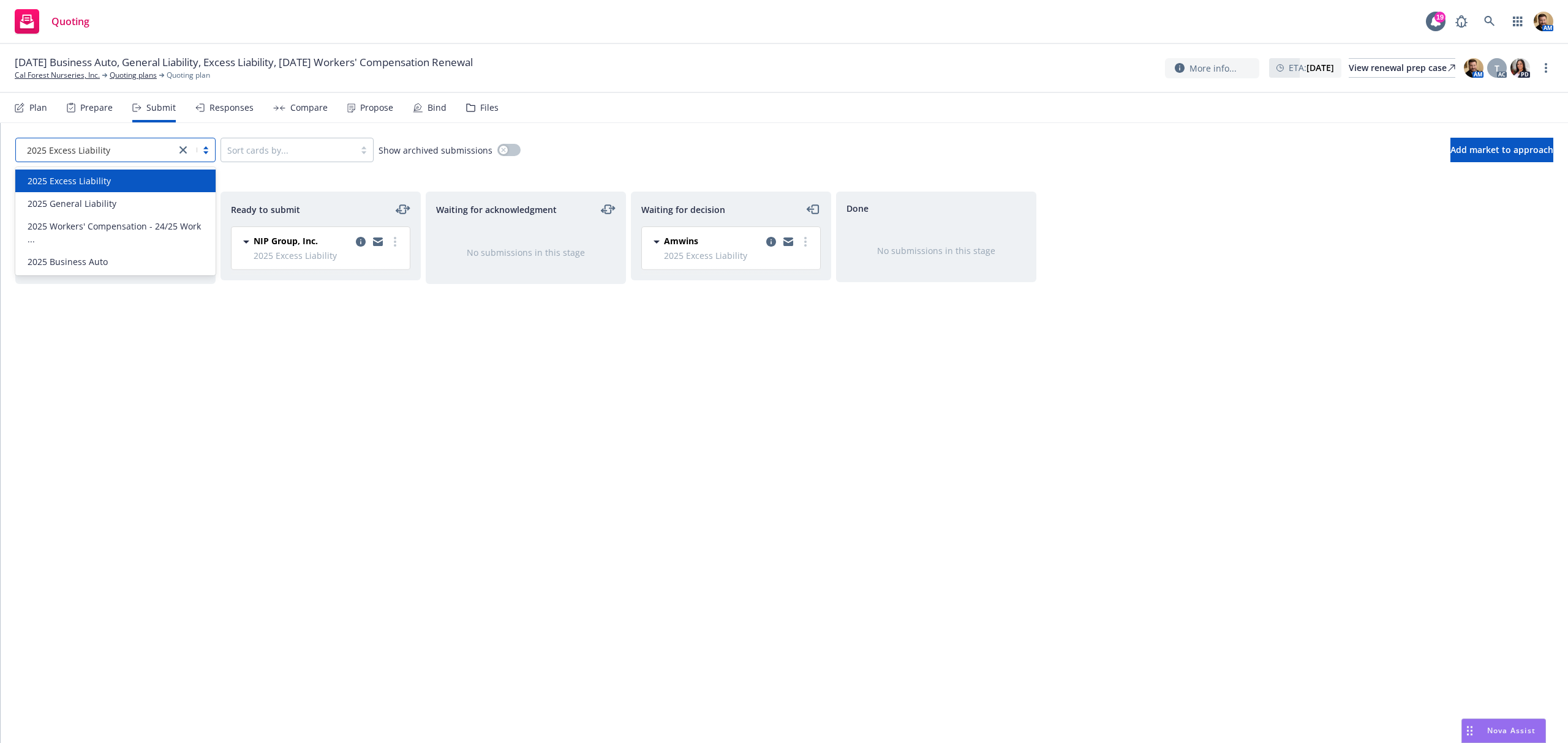
click at [110, 153] on div "2025 Excess Liability" at bounding box center [95, 150] width 148 height 13
click at [109, 201] on span "2025 General Liability" at bounding box center [72, 203] width 89 height 13
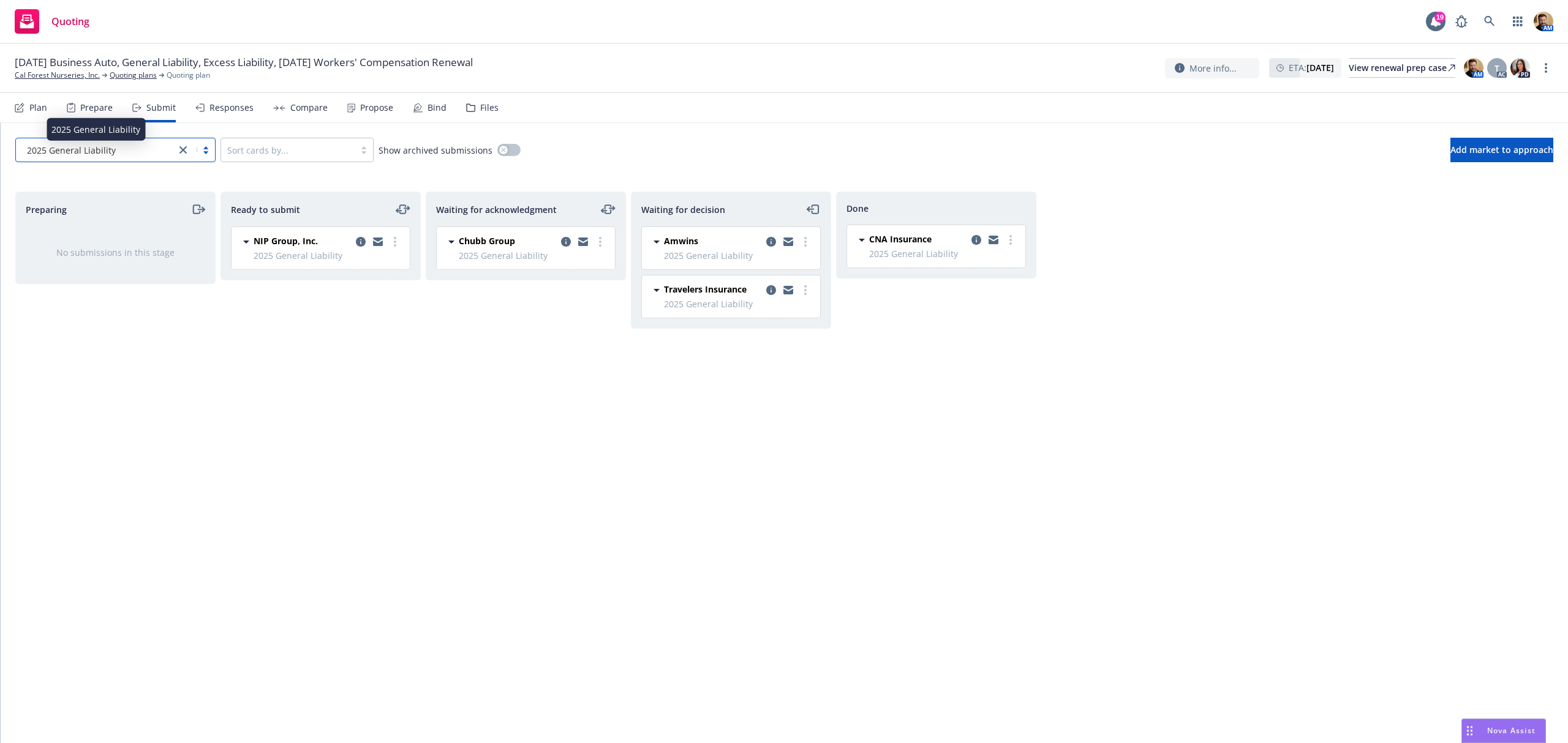
click at [118, 148] on div "2025 General Liability" at bounding box center [95, 150] width 148 height 13
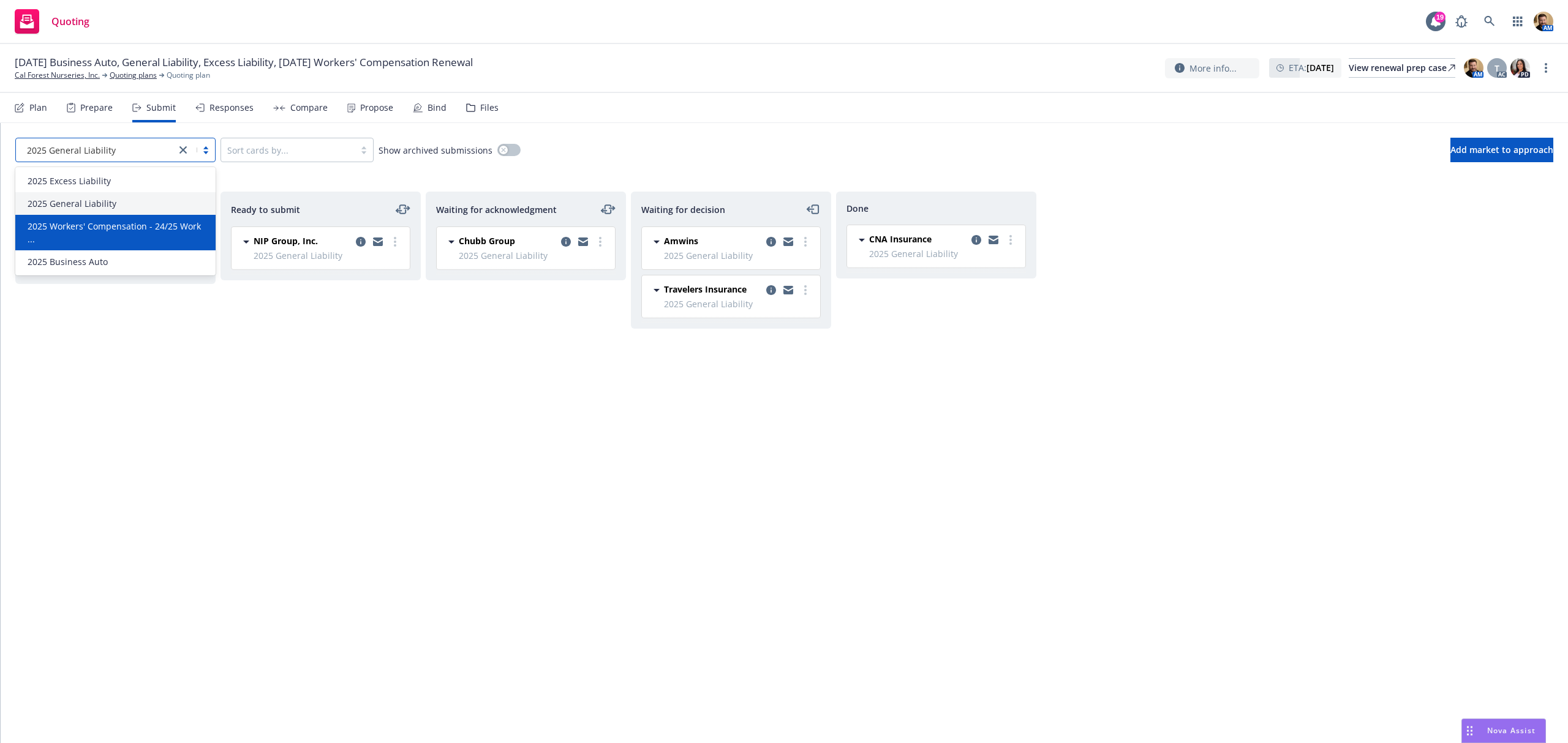
click at [89, 225] on span "2025 Workers' Compensation - 24/25 Work ..." at bounding box center [118, 232] width 181 height 26
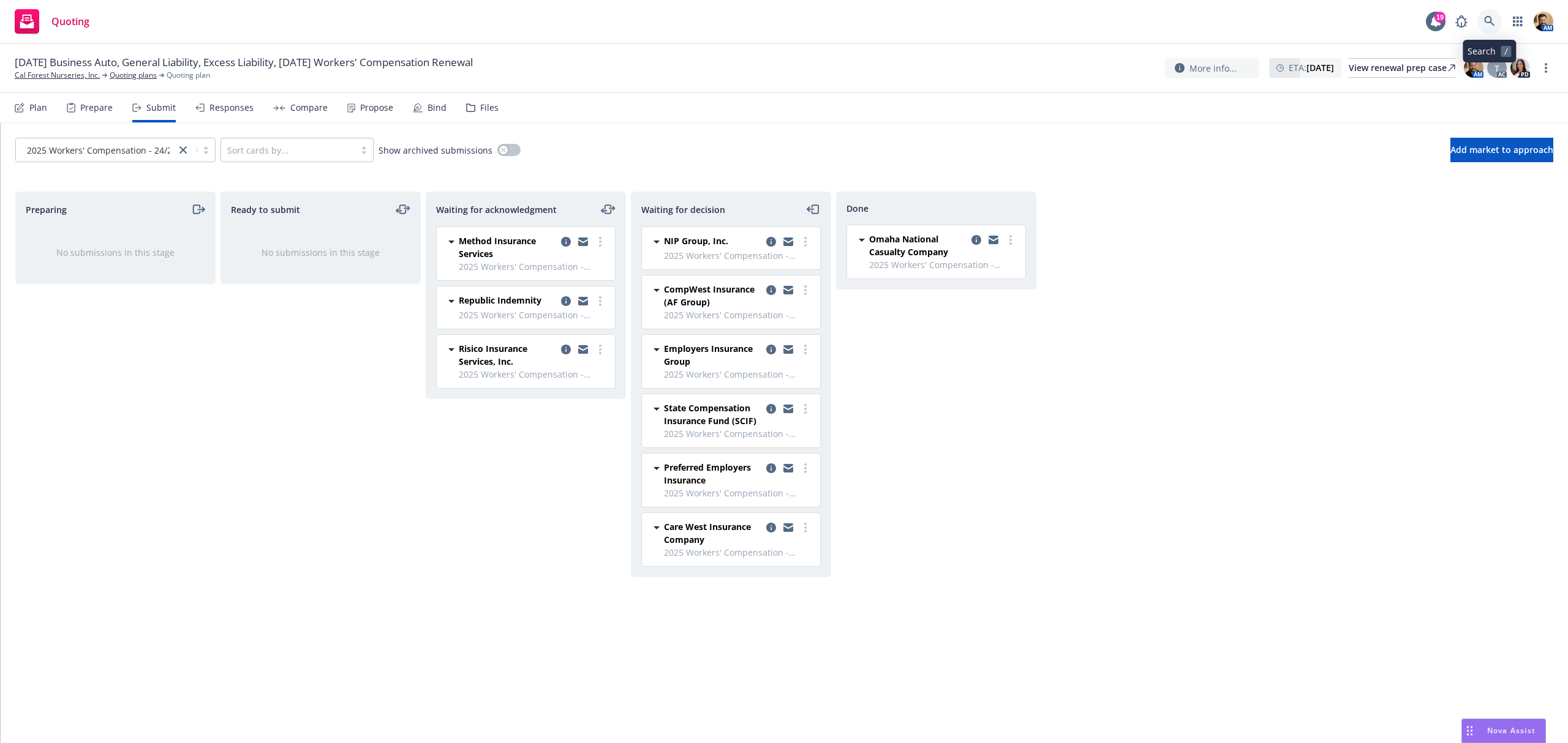
click at [1490, 18] on icon at bounding box center [1489, 22] width 11 height 11
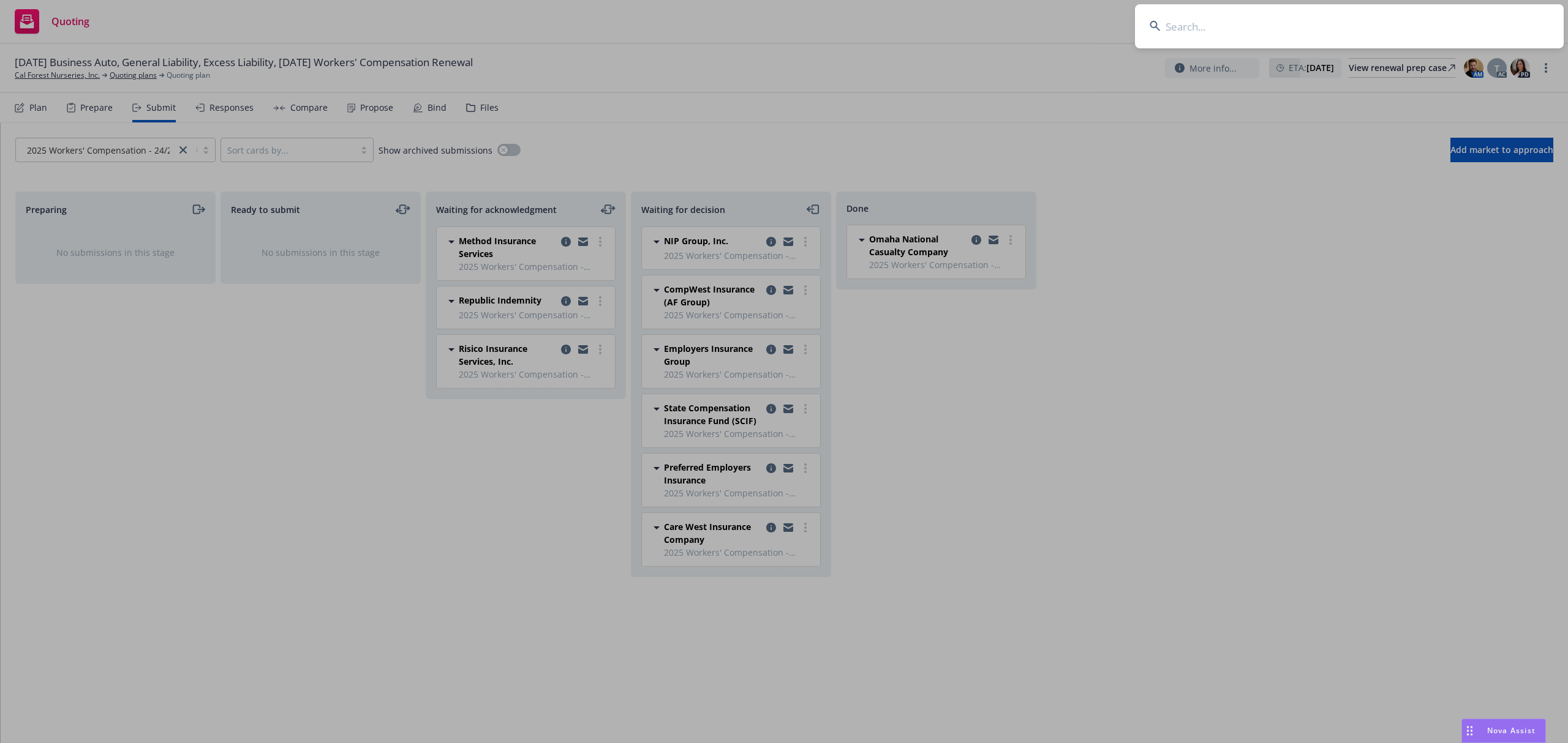
click at [1421, 23] on input at bounding box center [1349, 26] width 428 height 44
click at [1184, 28] on input at bounding box center [1349, 26] width 428 height 44
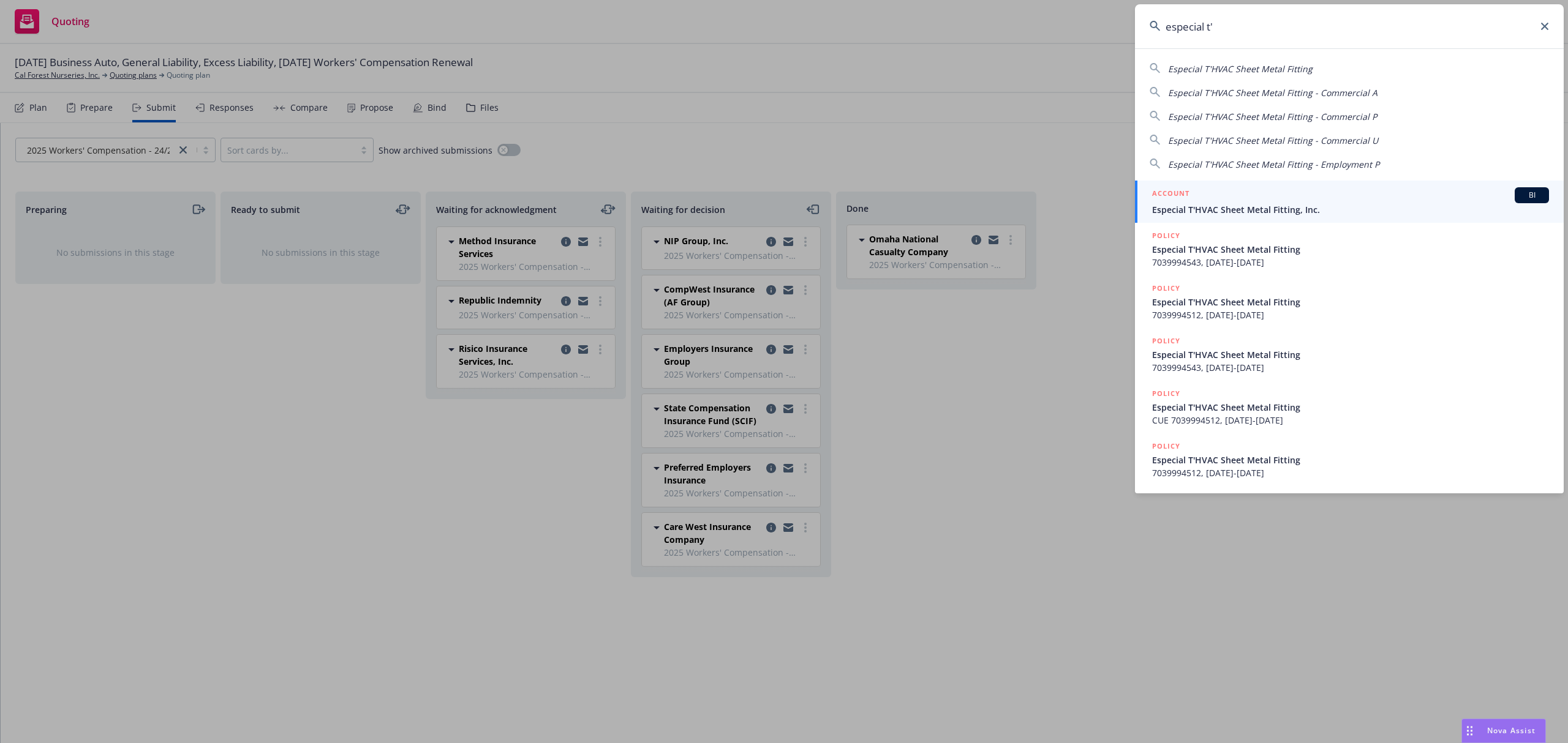
type input "especial t'"
click at [1176, 201] on h5 "ACCOUNT" at bounding box center [1170, 194] width 37 height 14
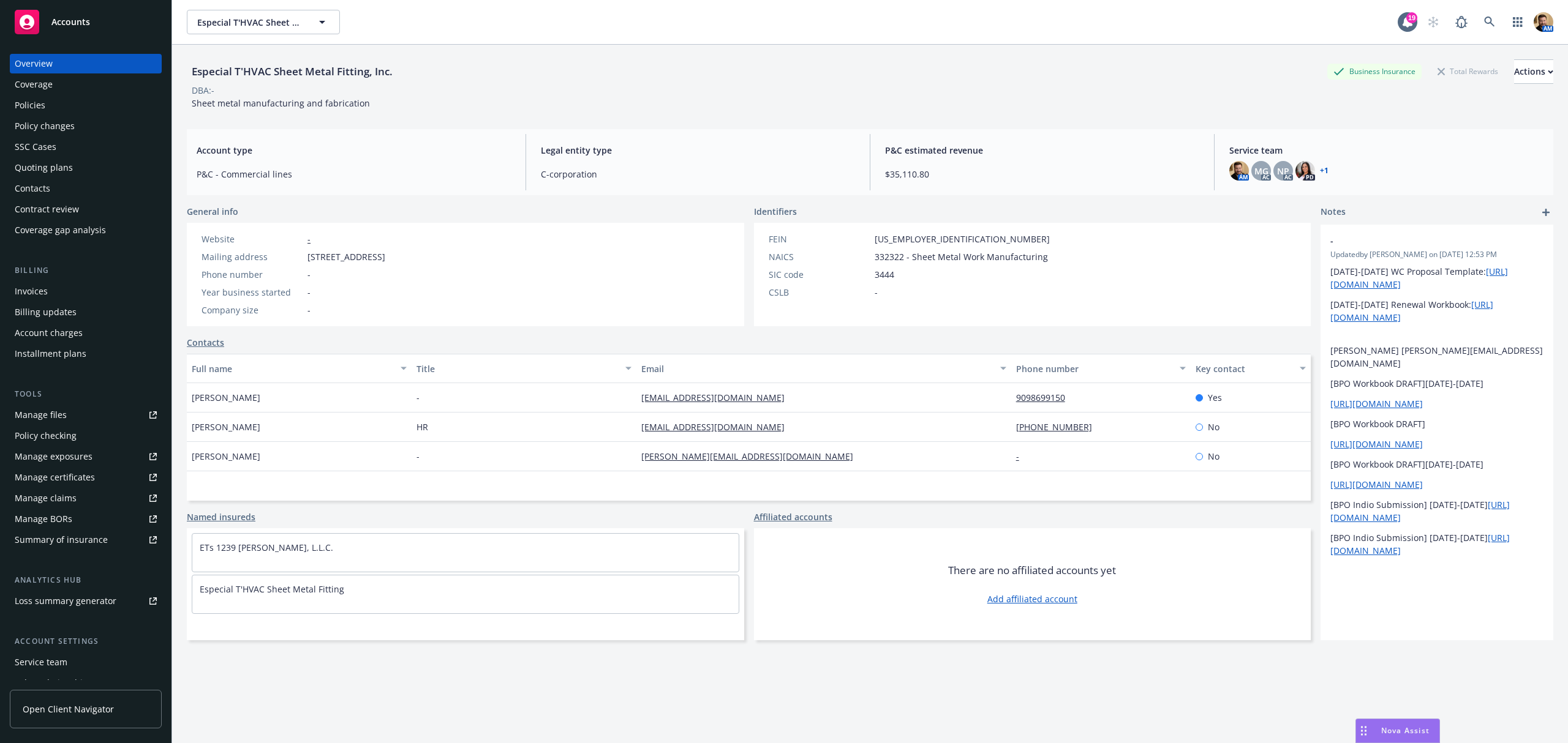
click at [40, 105] on div "Policies" at bounding box center [30, 105] width 31 height 20
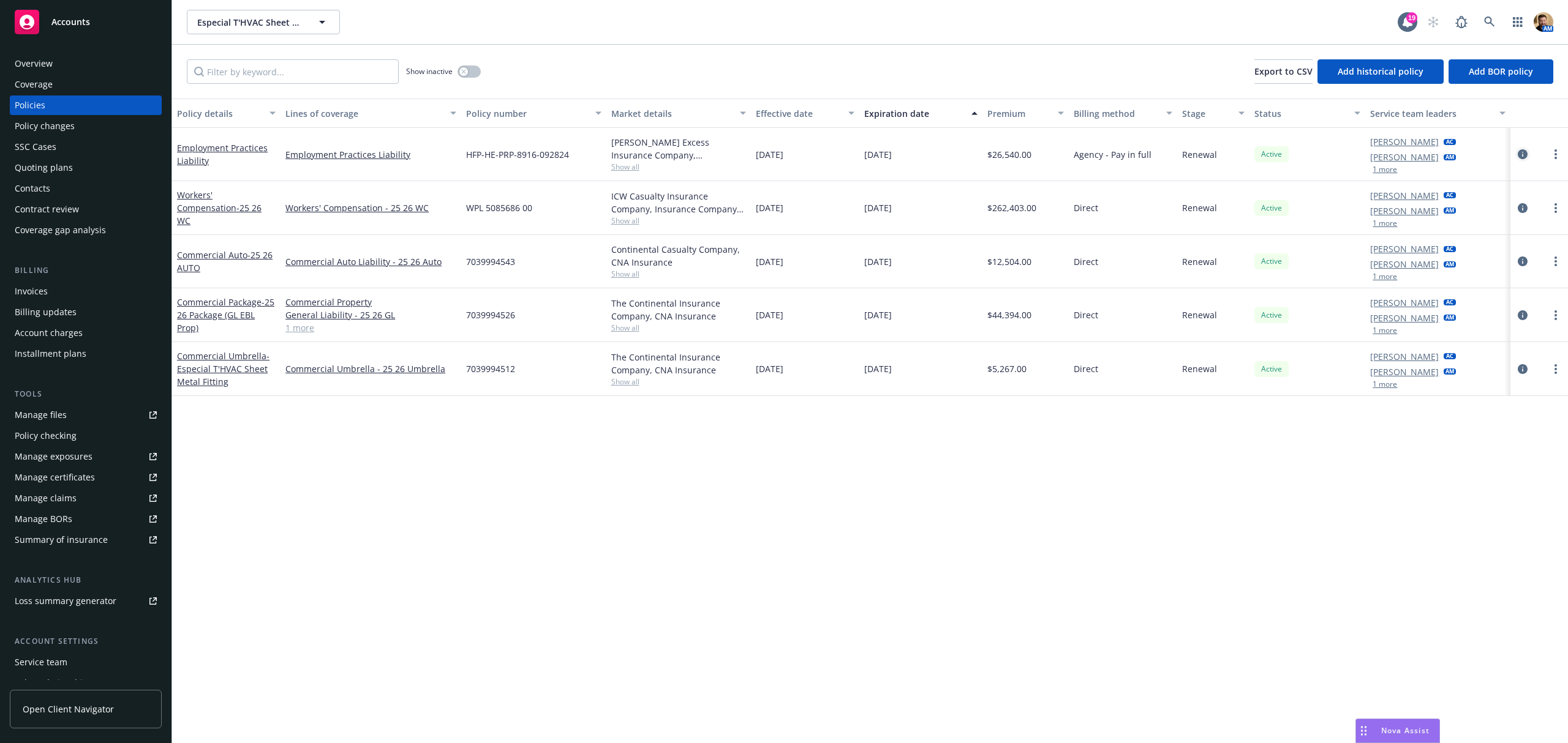
click at [1521, 154] on icon "circleInformation" at bounding box center [1522, 154] width 10 height 10
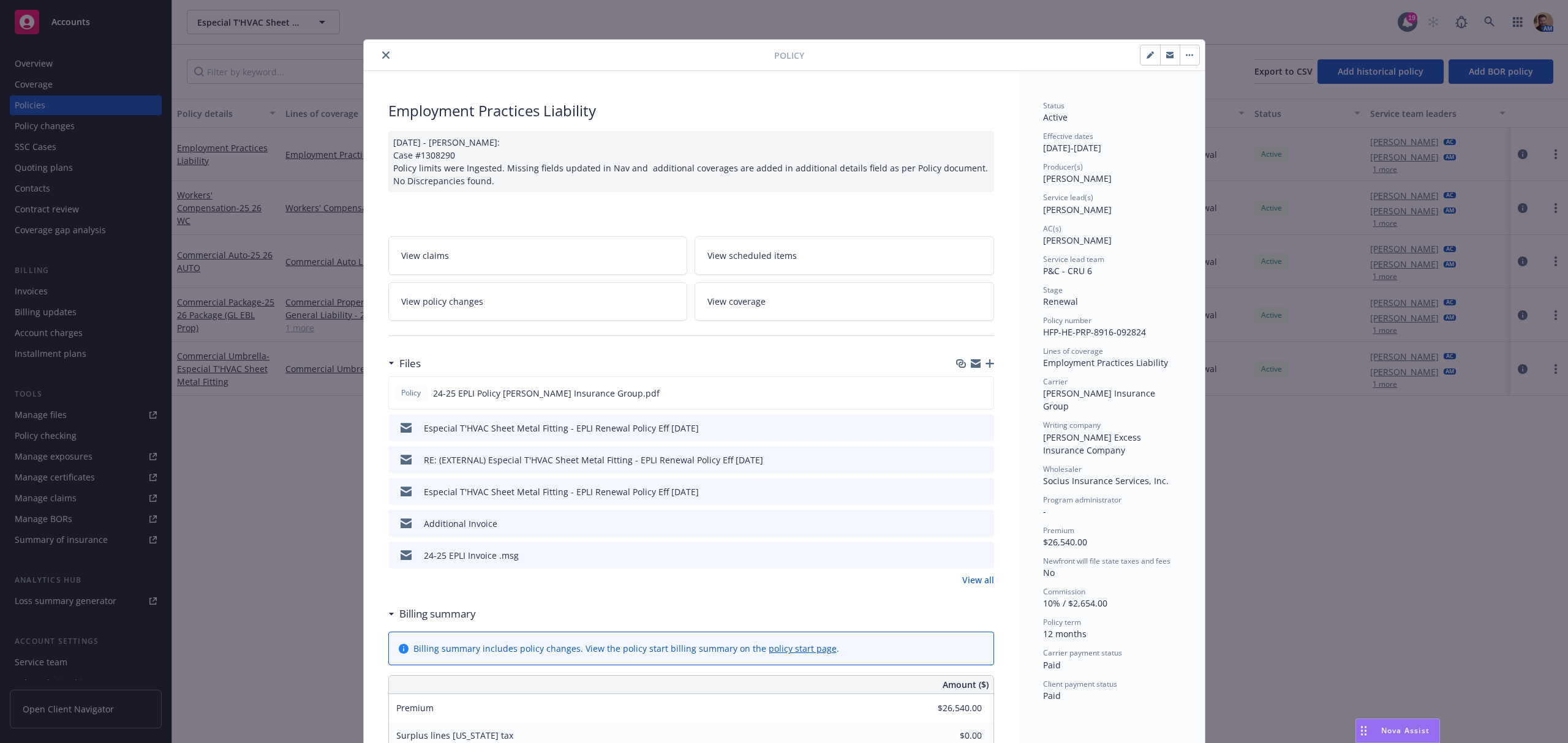
click at [809, 301] on link "View coverage" at bounding box center [843, 301] width 300 height 39
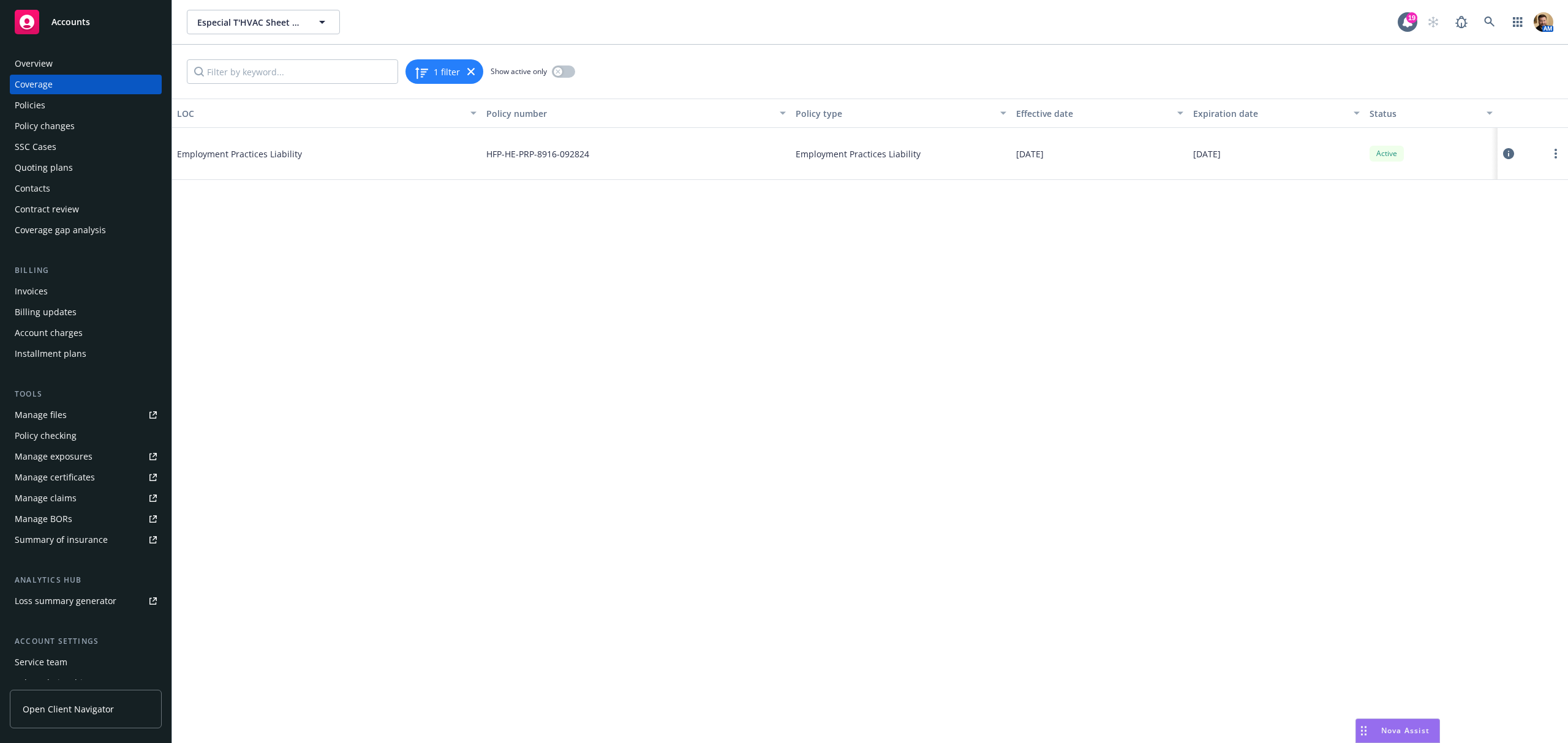
click at [1507, 155] on icon at bounding box center [1508, 154] width 11 height 11
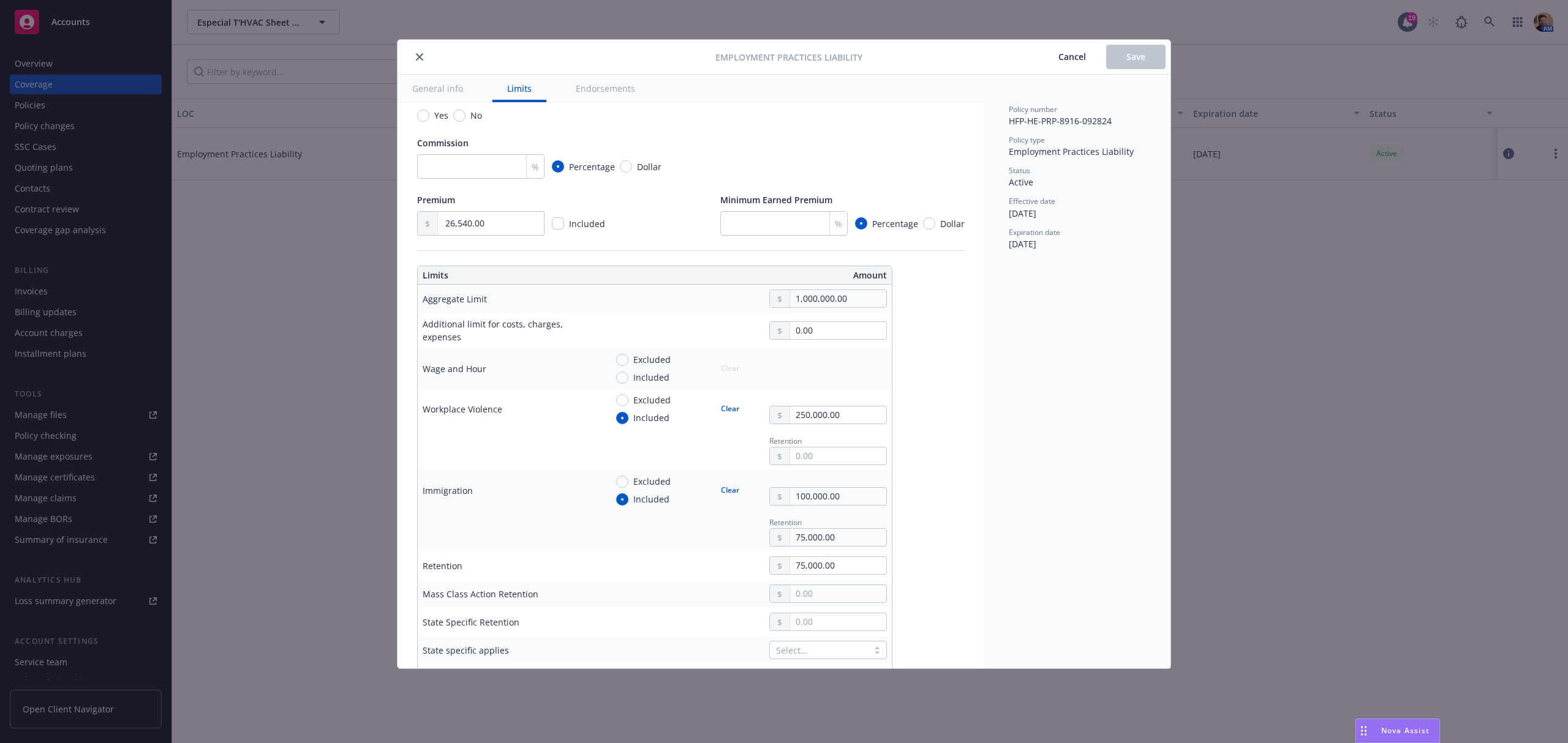
scroll to position [327, 0]
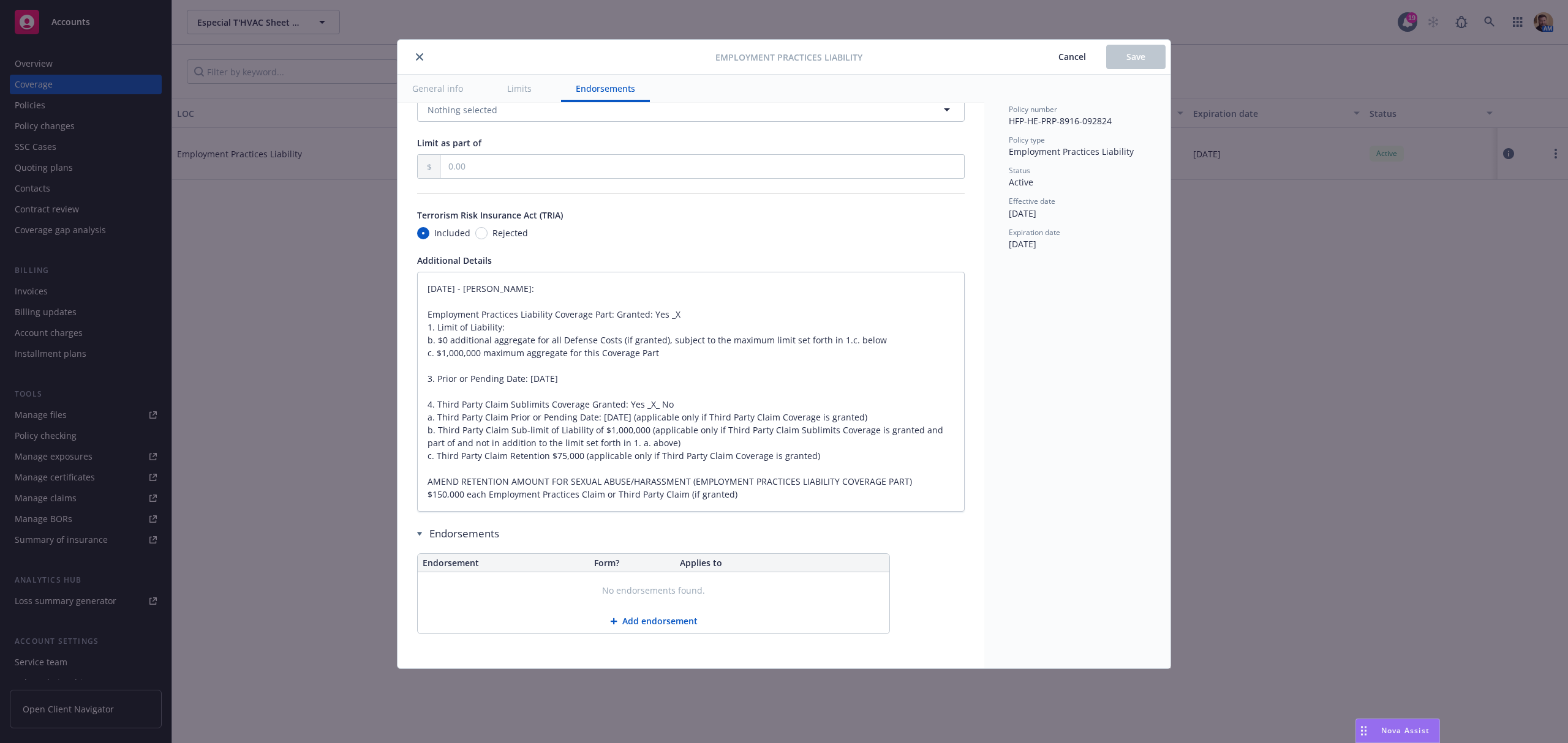
type textarea "x"
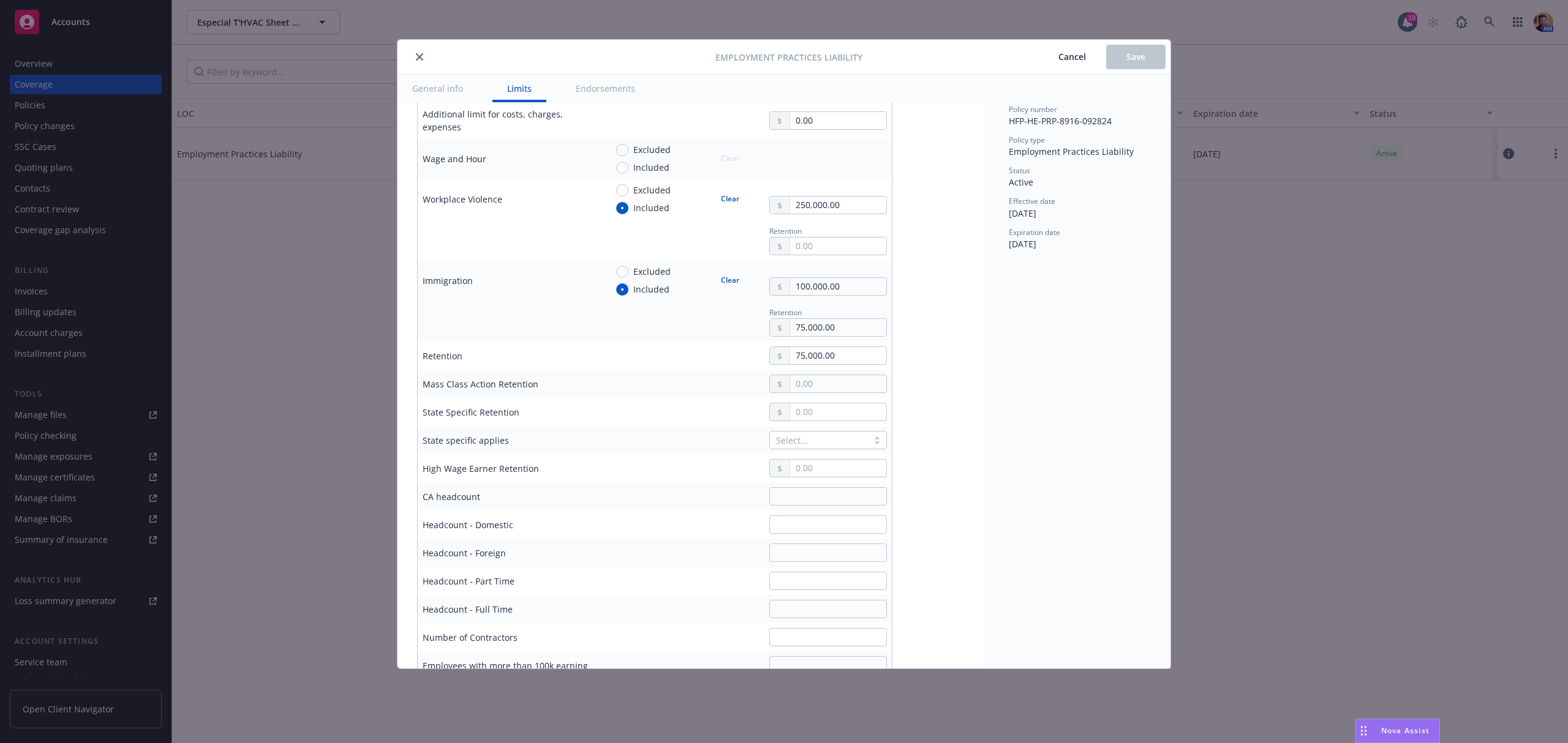
scroll to position [367, 0]
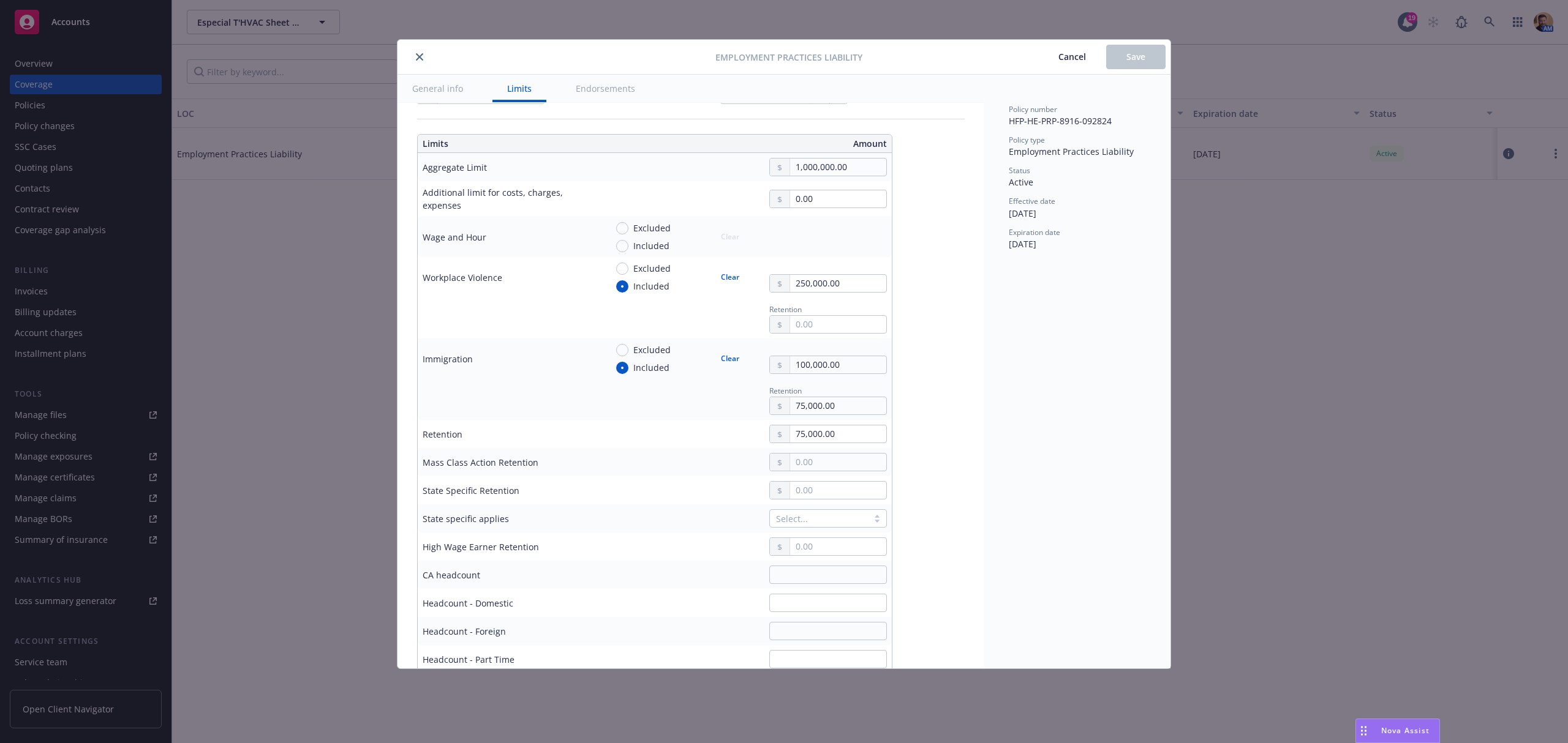
click at [418, 60] on icon "close" at bounding box center [419, 57] width 7 height 7
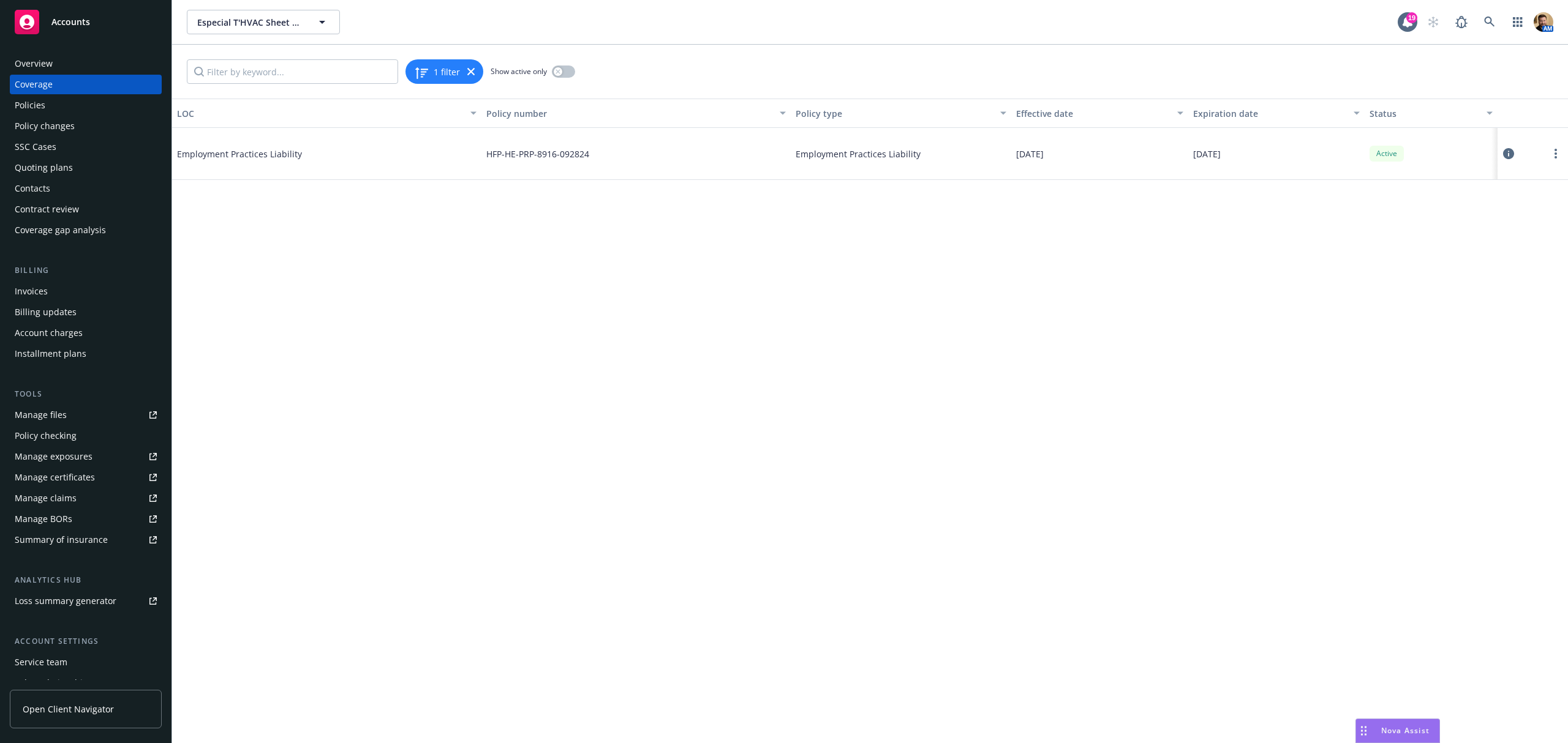
click at [61, 162] on div "Quoting plans" at bounding box center [43, 168] width 59 height 20
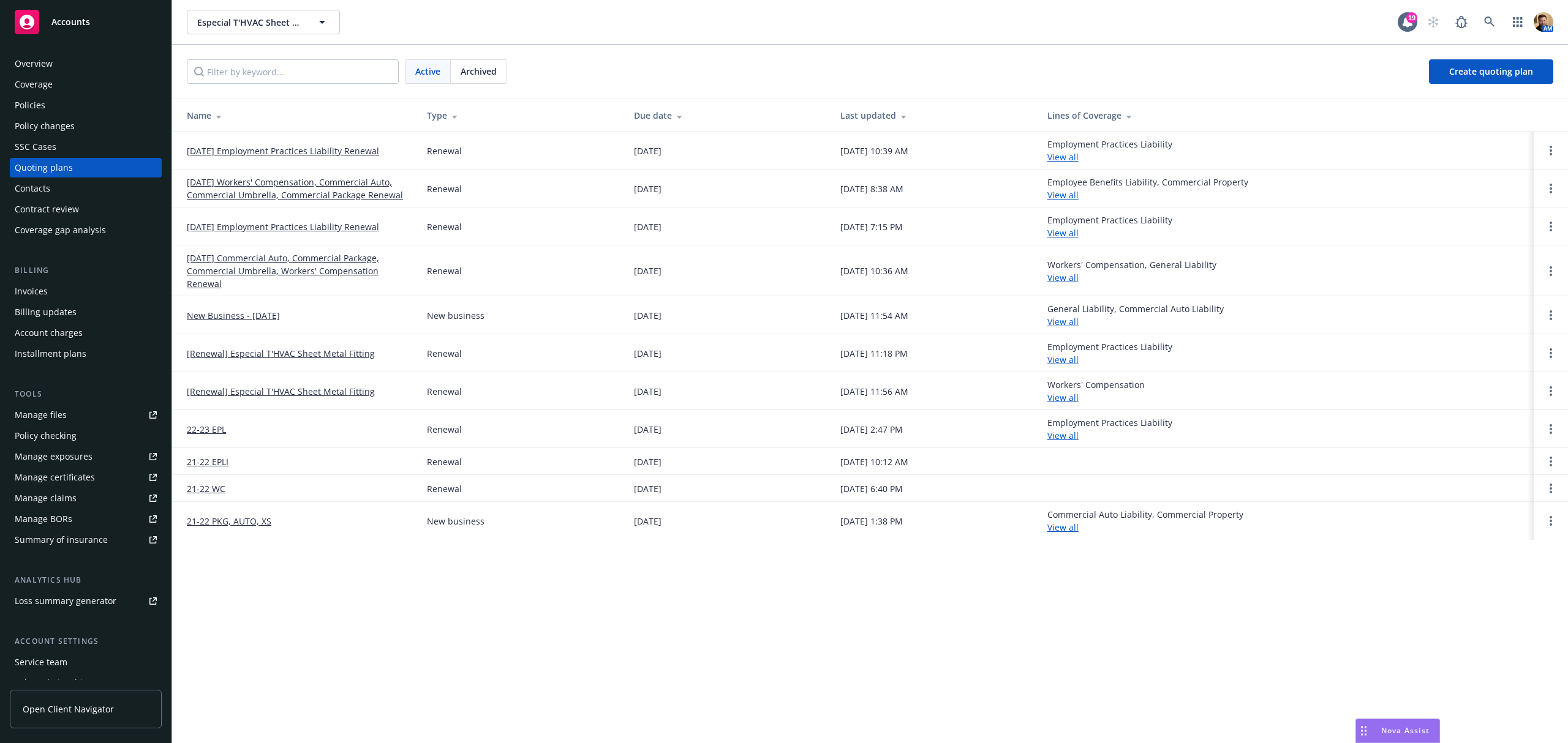
click at [270, 150] on link "[DATE] Employment Practices Liability Renewal" at bounding box center [283, 151] width 193 height 13
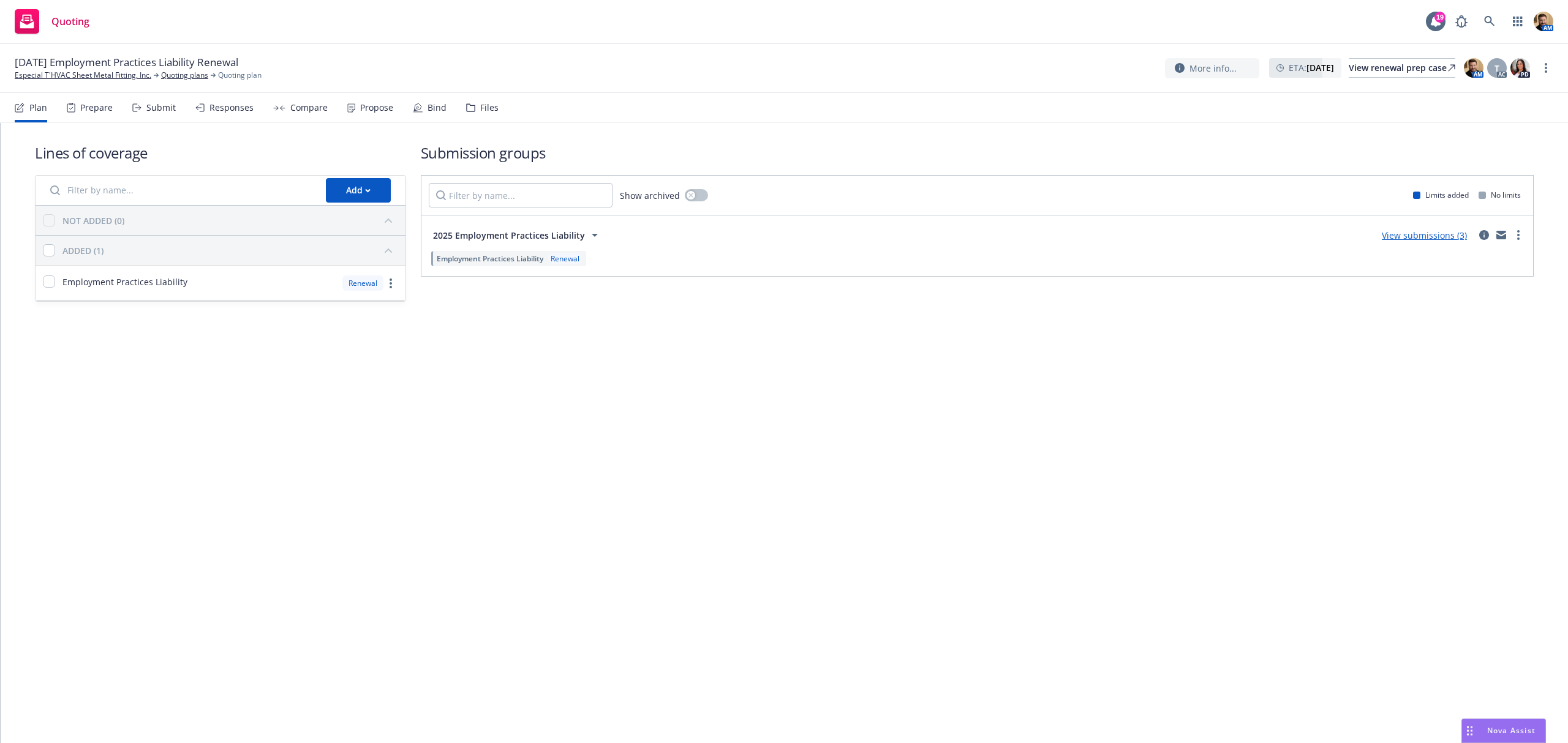
click at [224, 108] on div "Responses" at bounding box center [231, 107] width 44 height 10
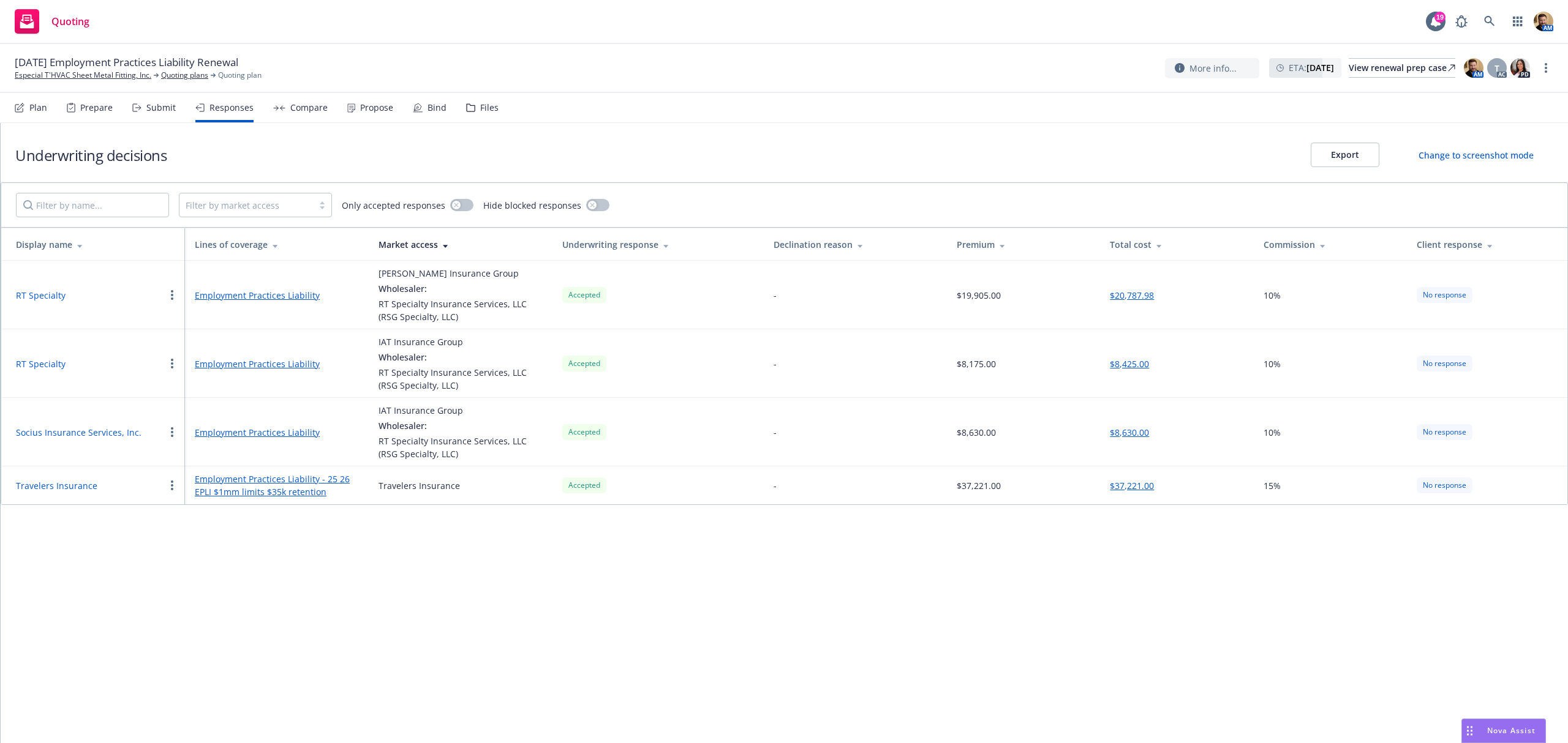
click at [62, 431] on button "Socius Insurance Services, Inc." at bounding box center [78, 432] width 125 height 13
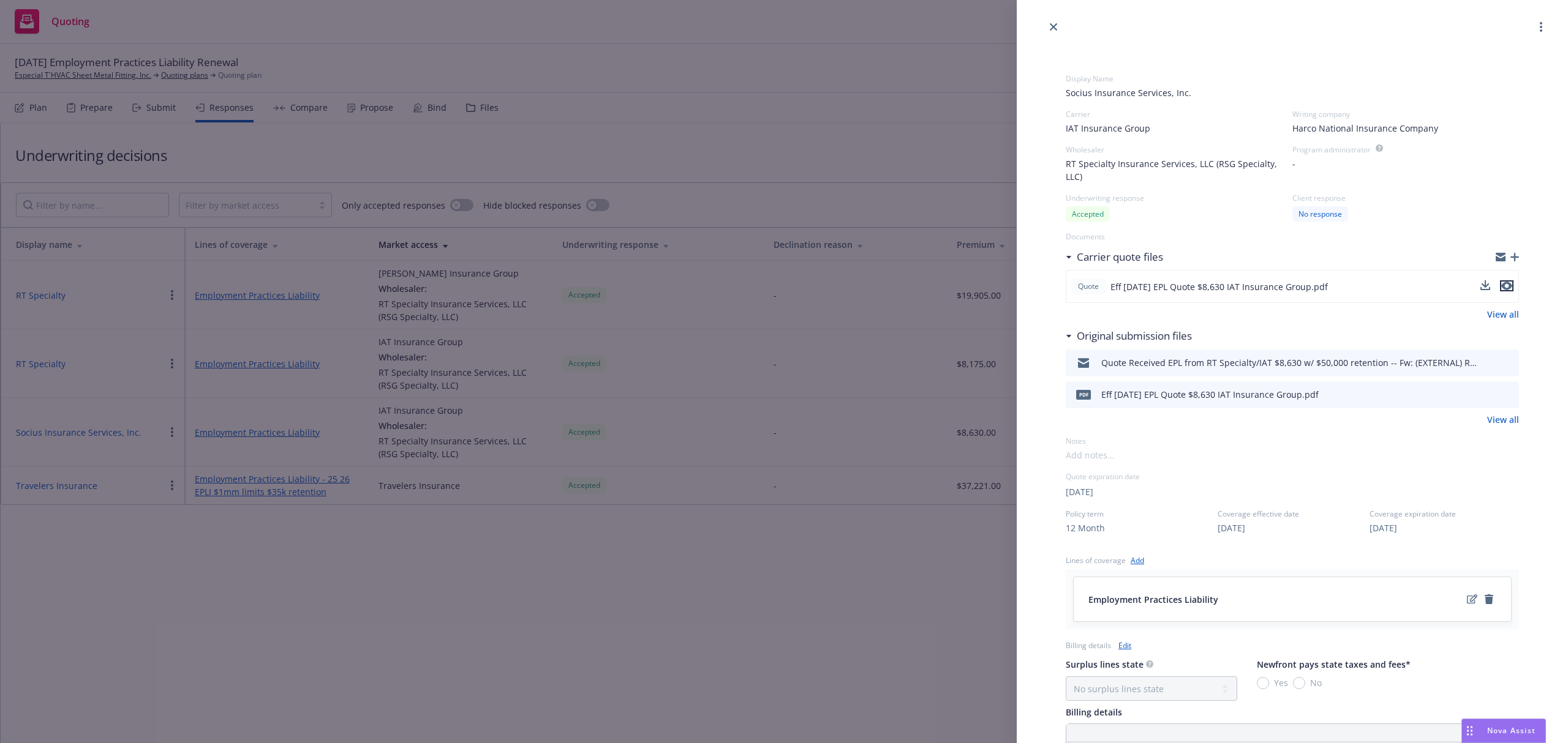
click at [1500, 285] on icon "preview file" at bounding box center [1506, 287] width 11 height 9
click at [1501, 359] on icon "preview file" at bounding box center [1507, 363] width 11 height 9
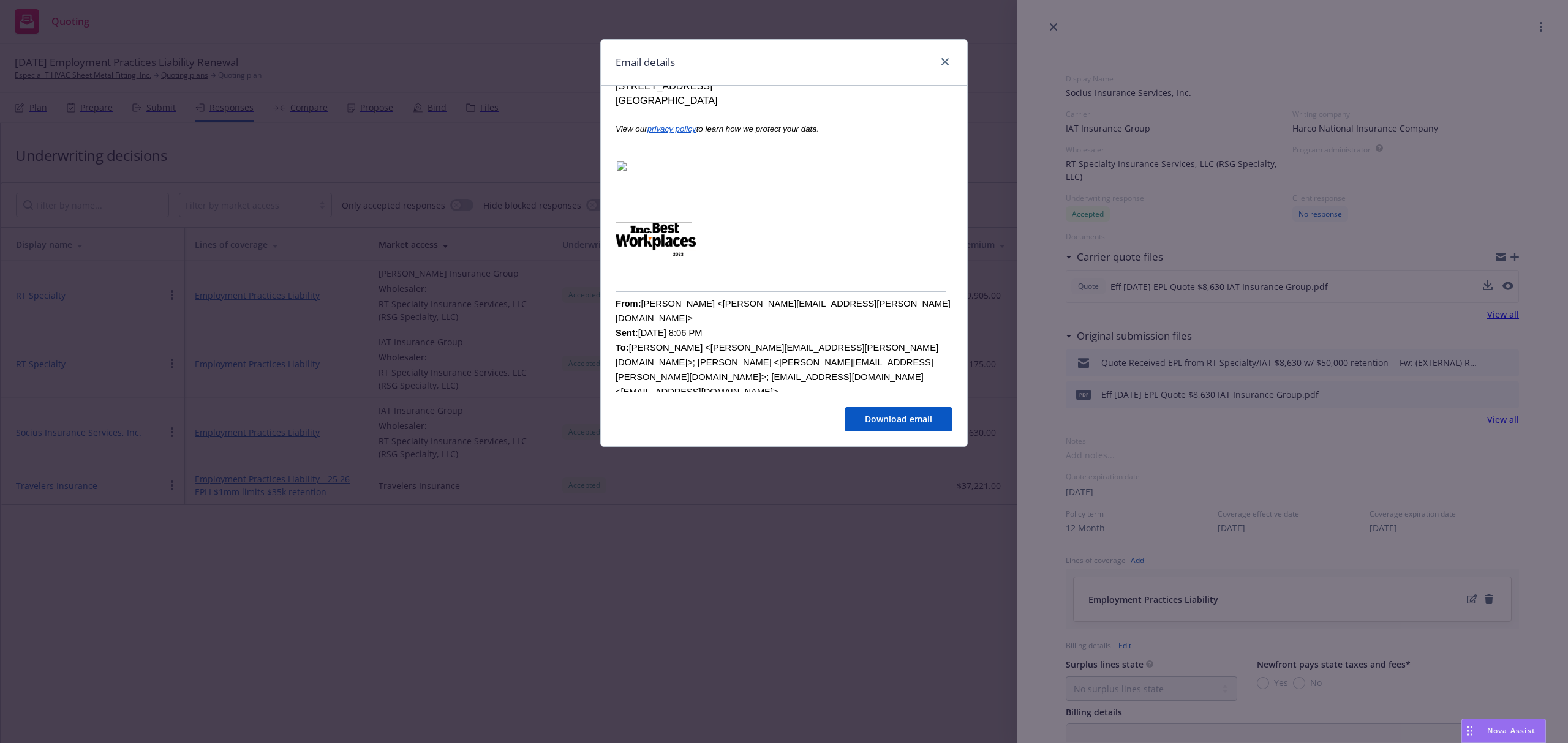
scroll to position [327, 0]
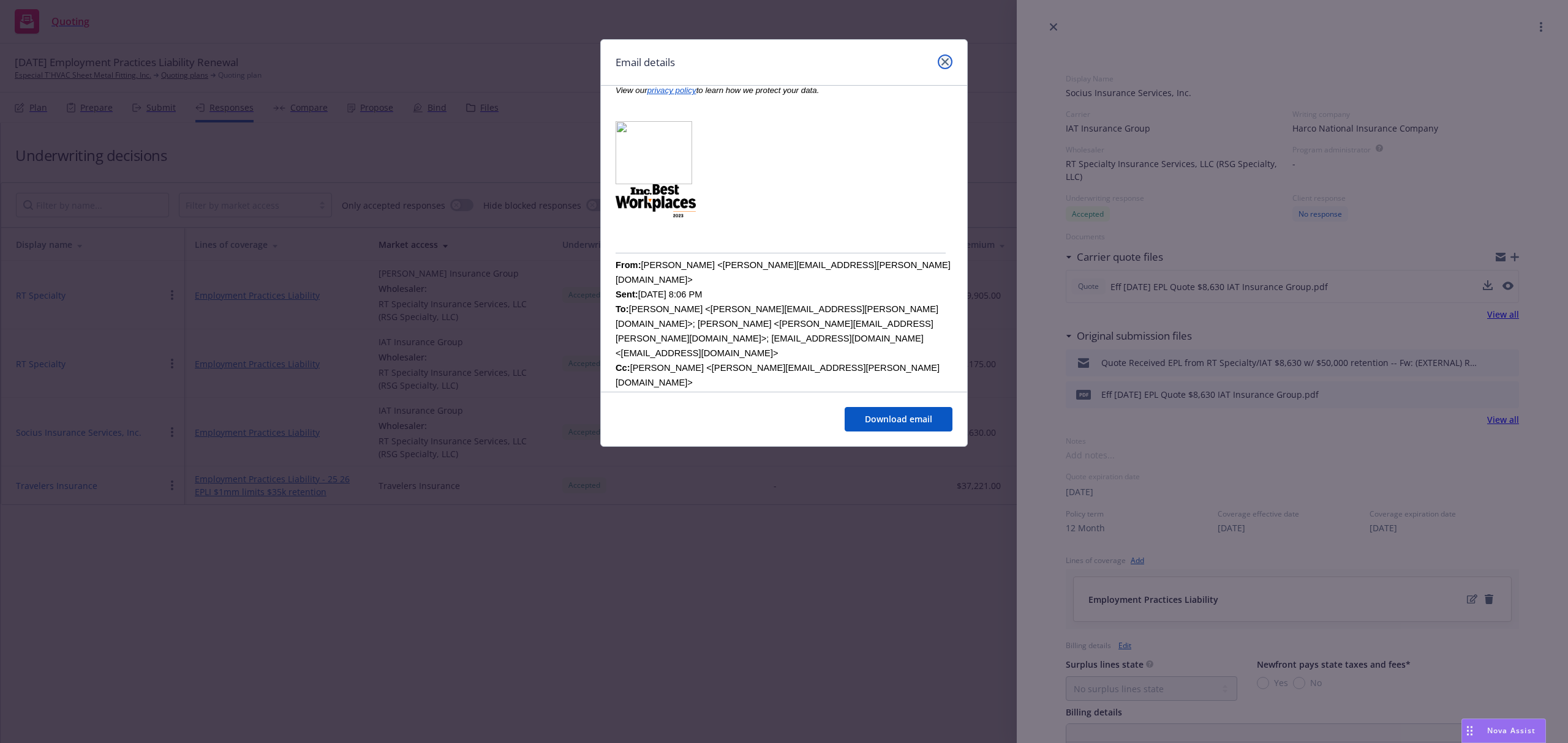
click at [944, 58] on icon "close" at bounding box center [945, 62] width 7 height 7
